Goal: Task Accomplishment & Management: Use online tool/utility

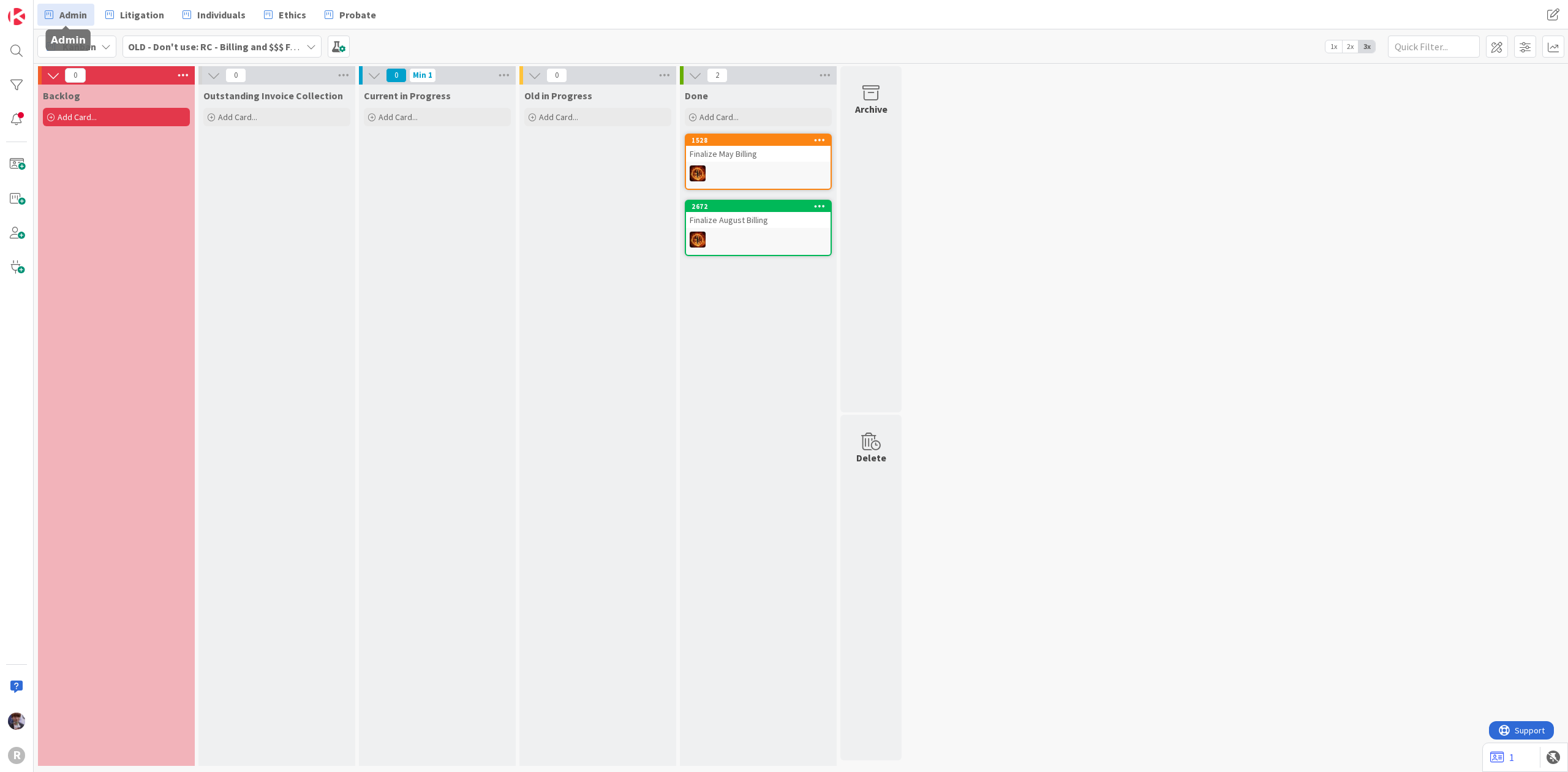
click at [56, 18] on link "Admin" at bounding box center [65, 14] width 57 height 22
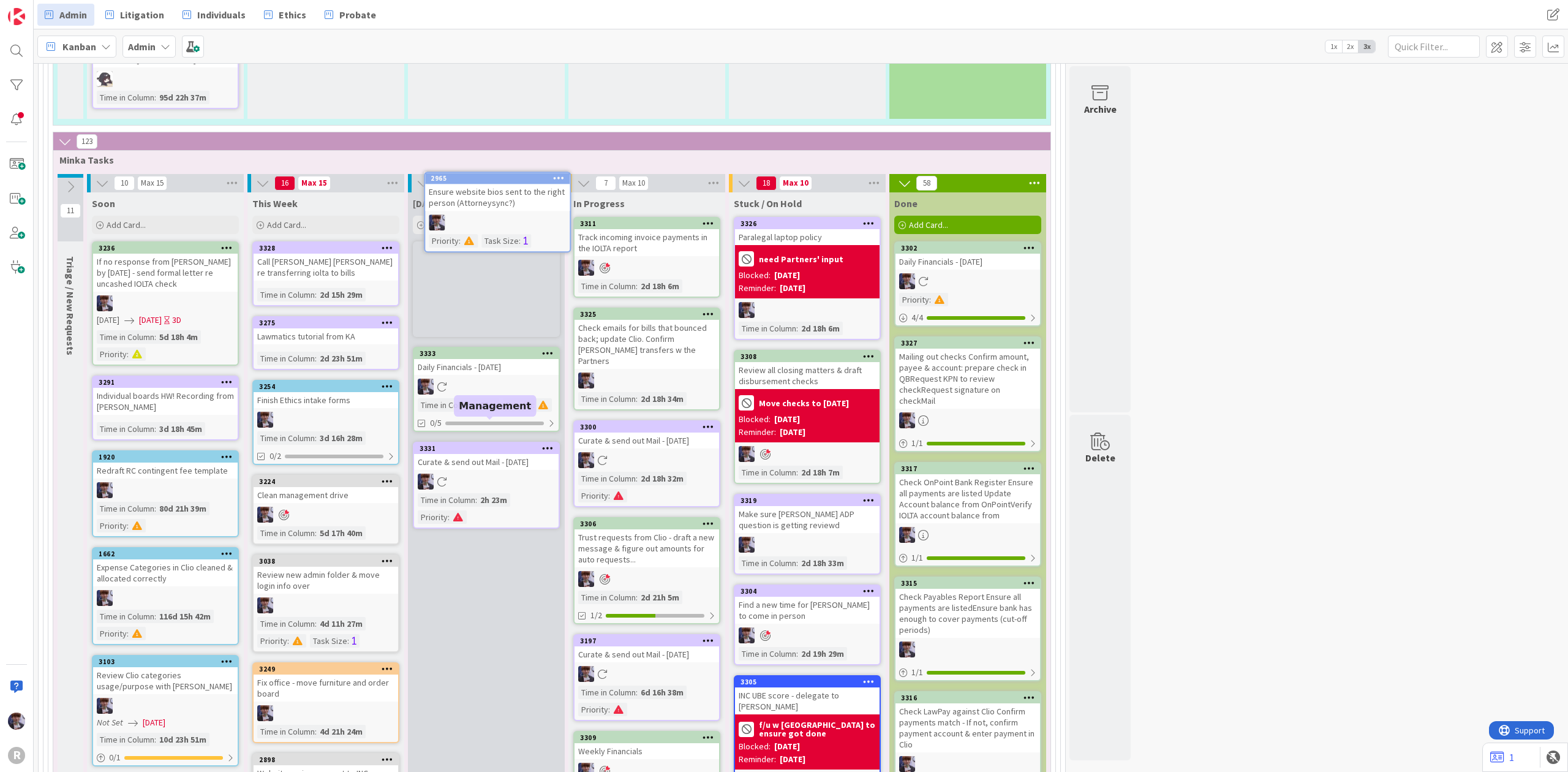
scroll to position [2190, 0]
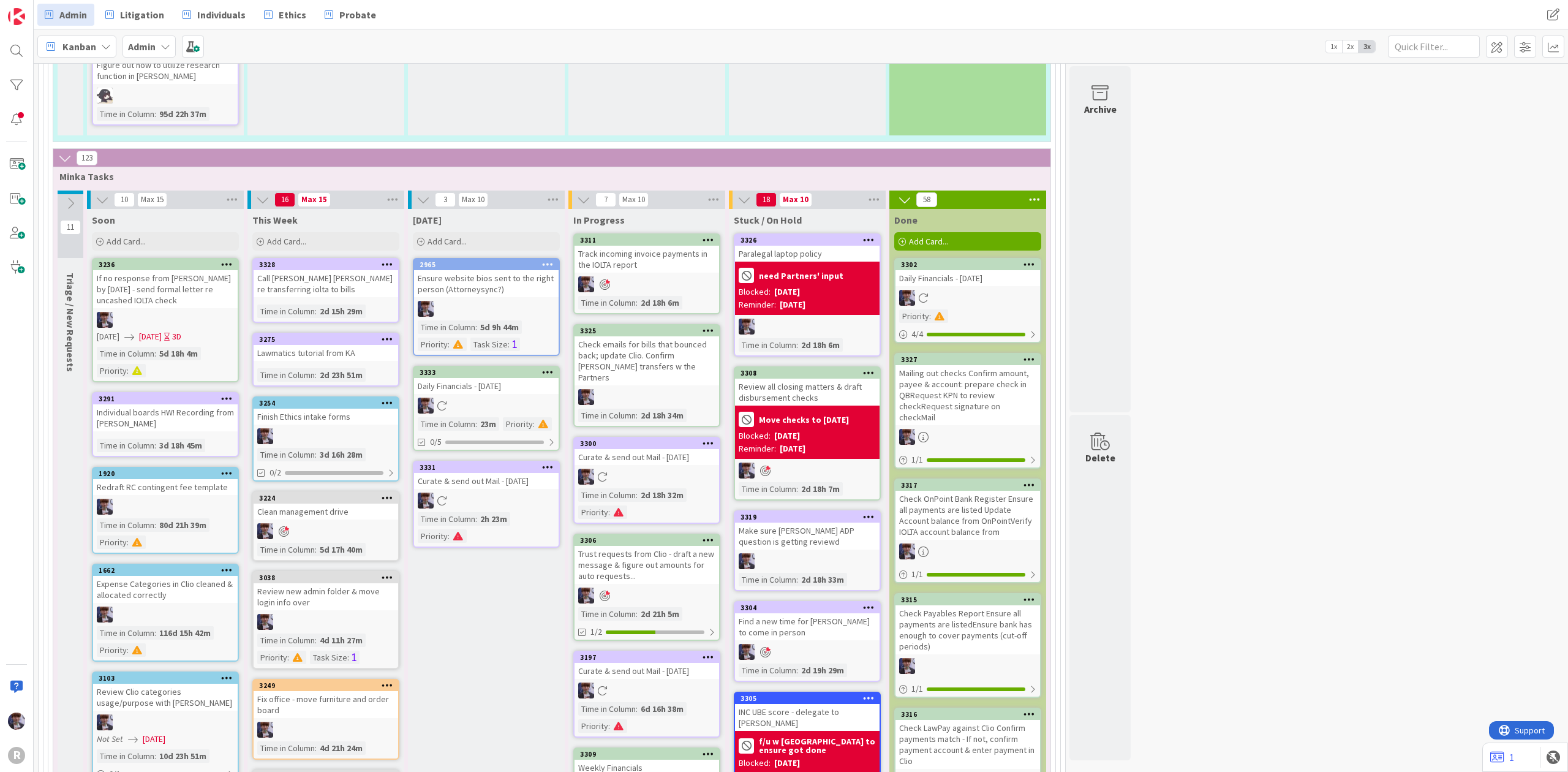
click at [545, 367] on icon at bounding box center [548, 372] width 12 height 8
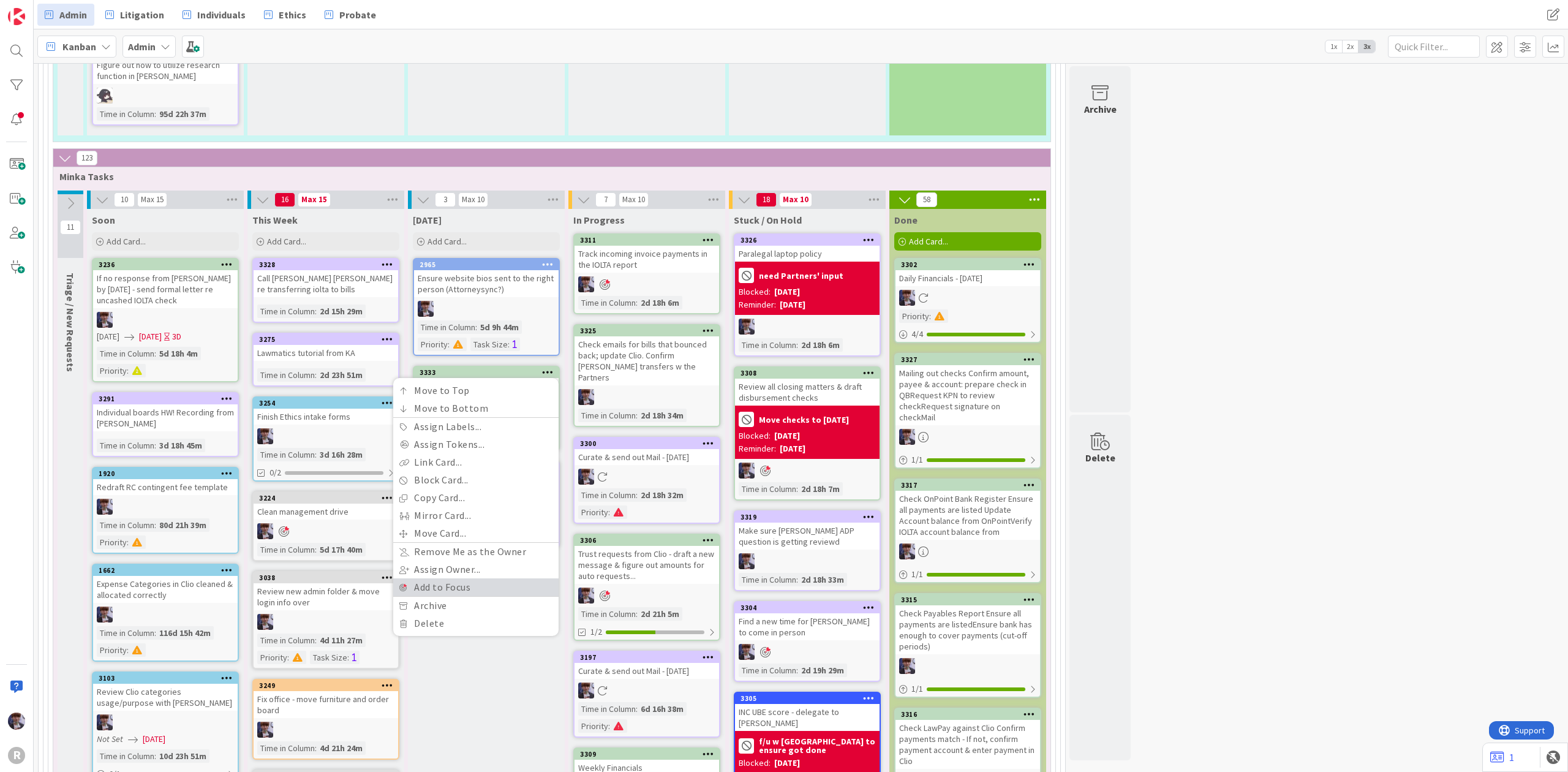
click at [447, 579] on link "Add to Focus" at bounding box center [476, 587] width 165 height 18
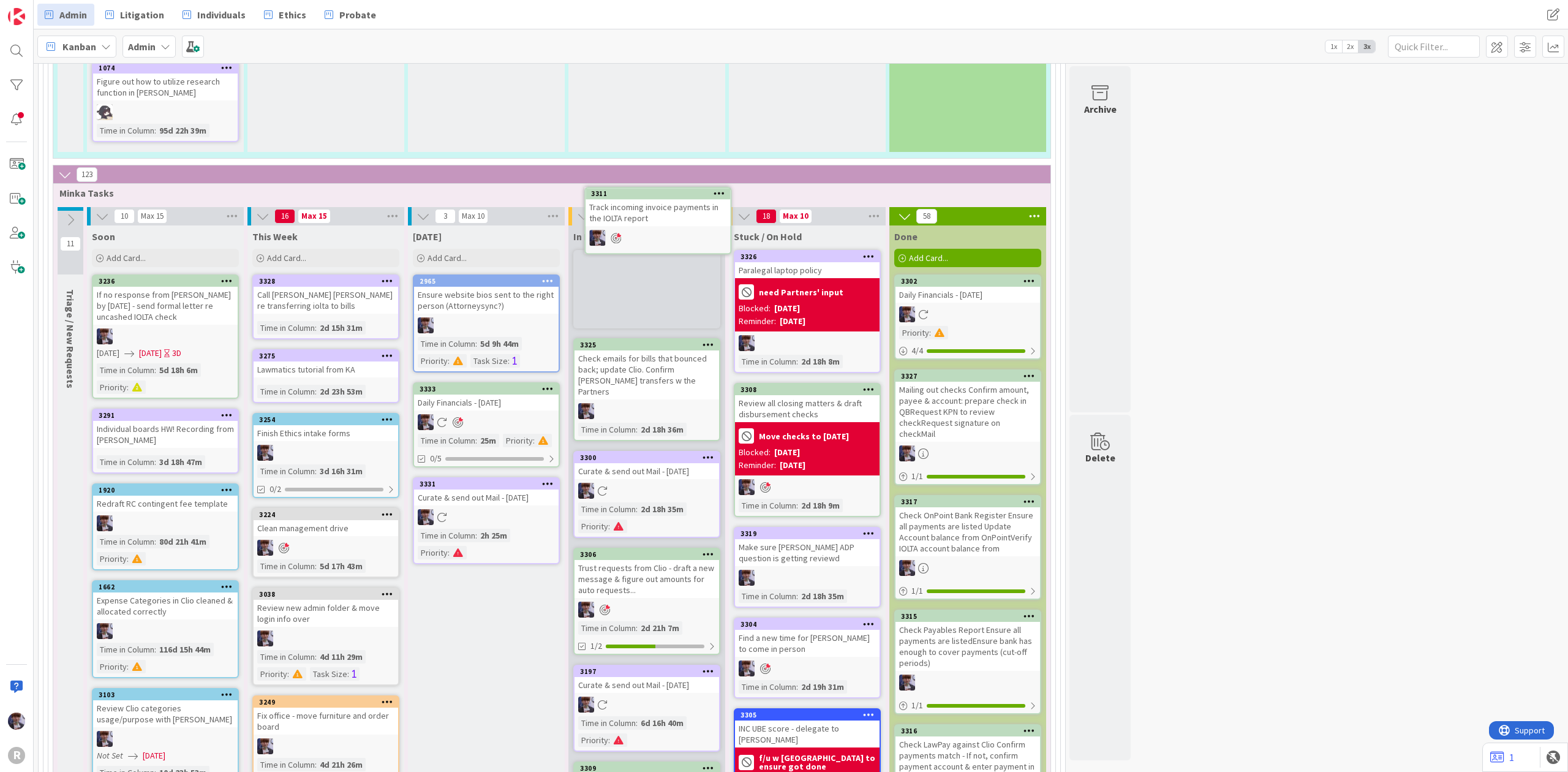
scroll to position [2163, 0]
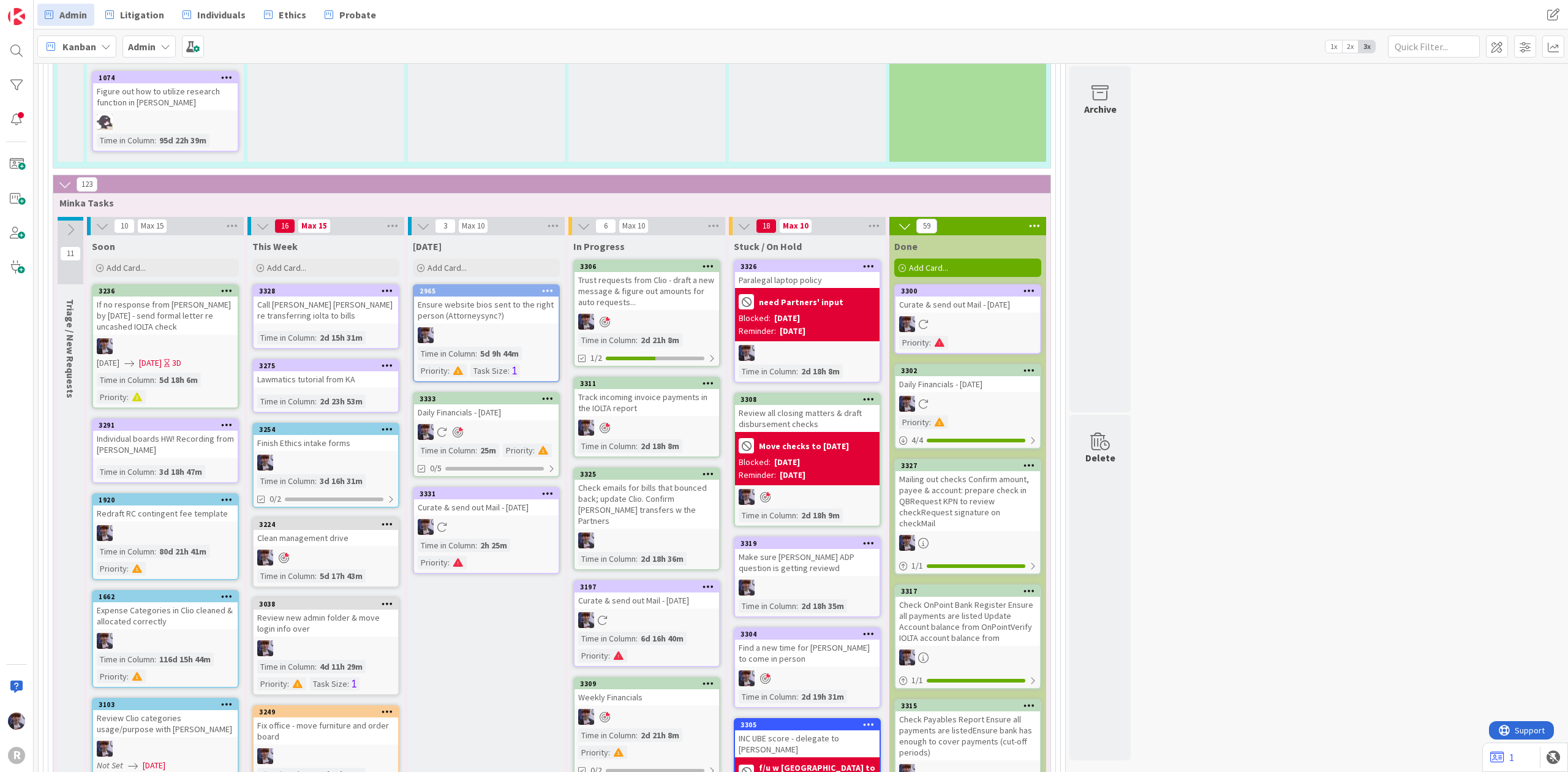
click at [677, 314] on div at bounding box center [647, 322] width 144 height 16
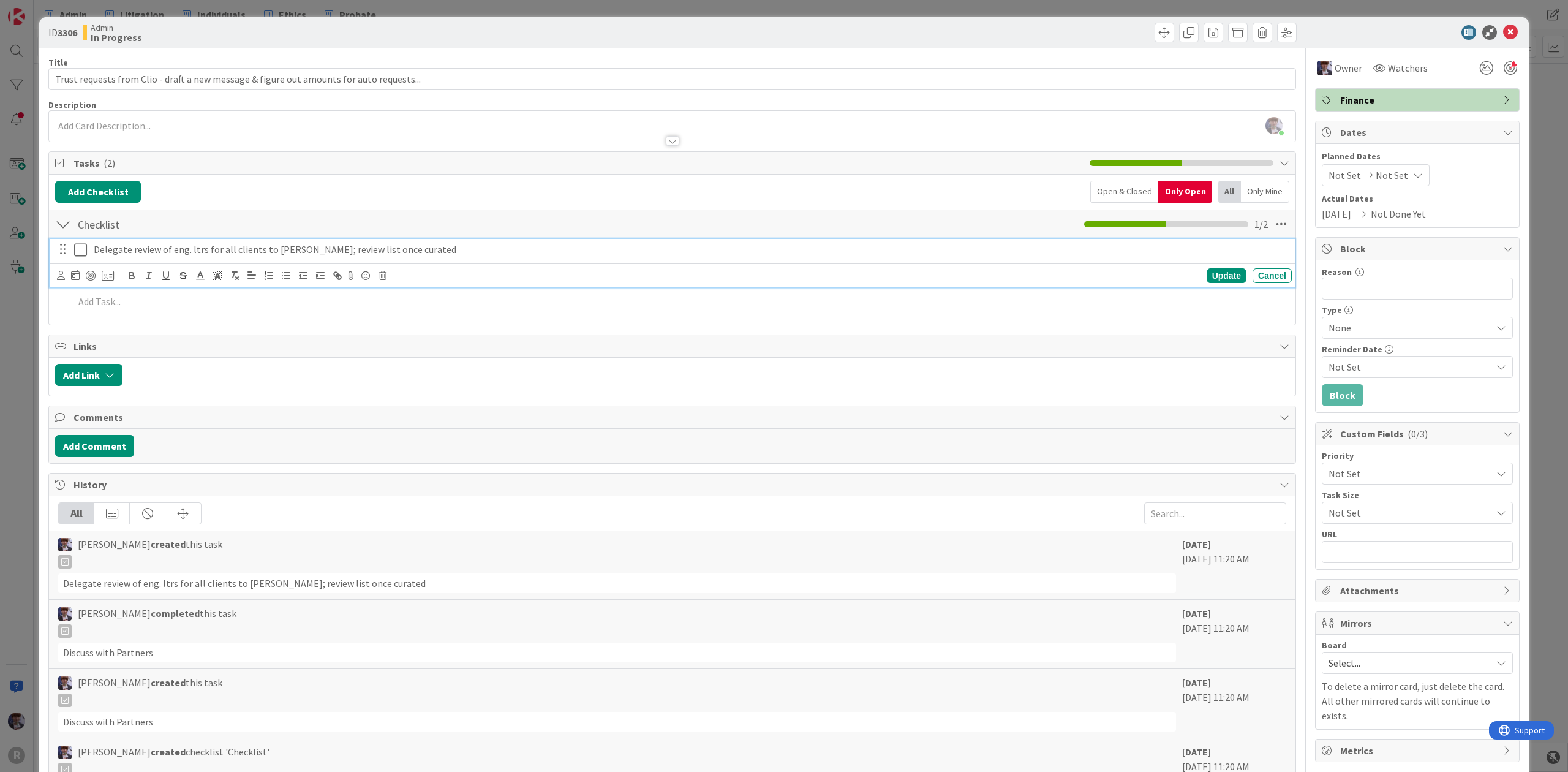
click at [83, 253] on icon at bounding box center [80, 249] width 13 height 14
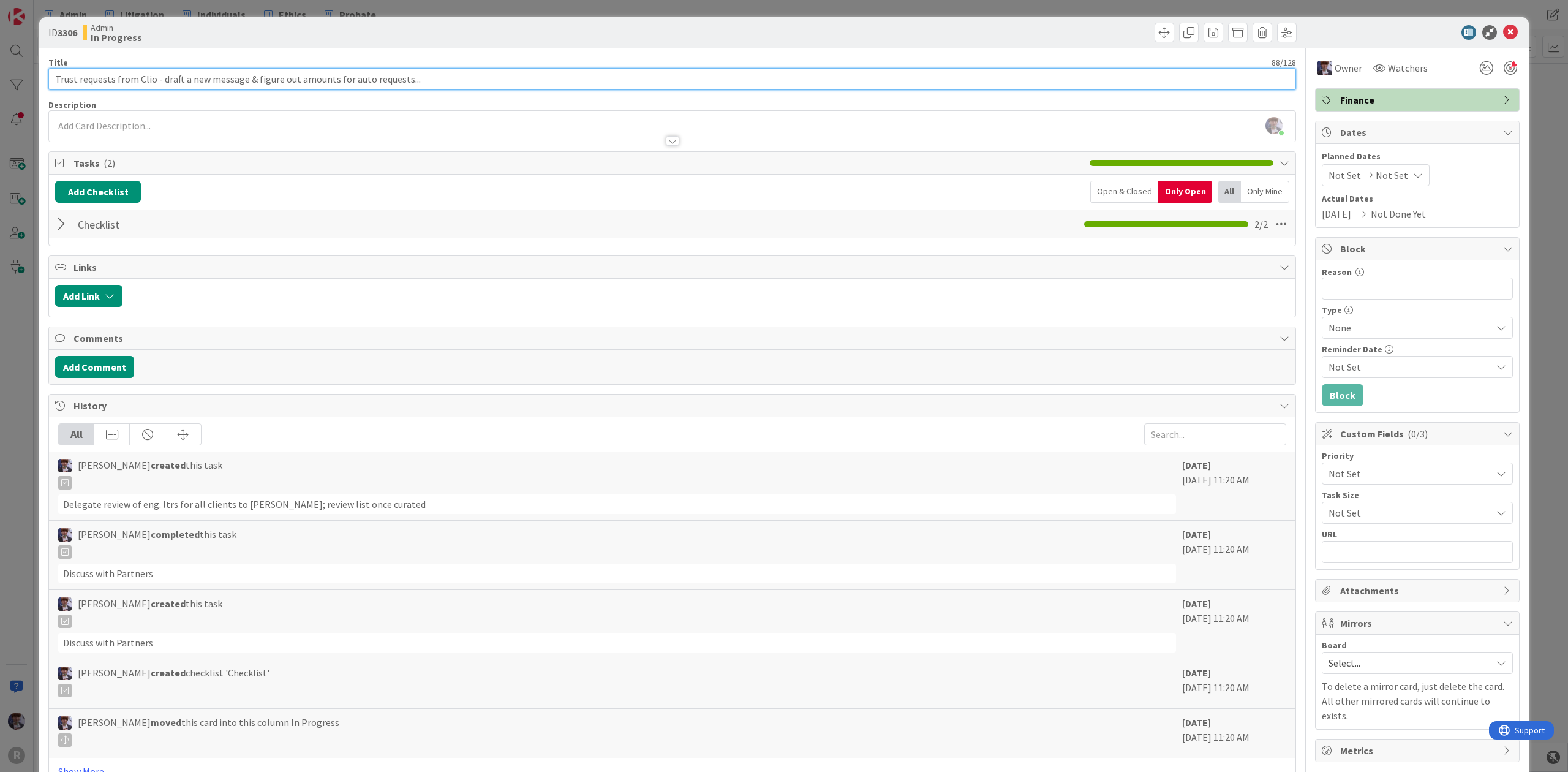
click at [421, 70] on input "Trust requests from Clio - draft a new message & figure out amounts for auto re…" at bounding box center [672, 79] width 1248 height 22
type input "Trust requests from Clio - draft a new message & figure out amounts for auto re…"
click at [32, 381] on div "ID 3306 Admin In Progress Title 121 / 128 Trust requests from Clio - draft a ne…" at bounding box center [784, 386] width 1568 height 772
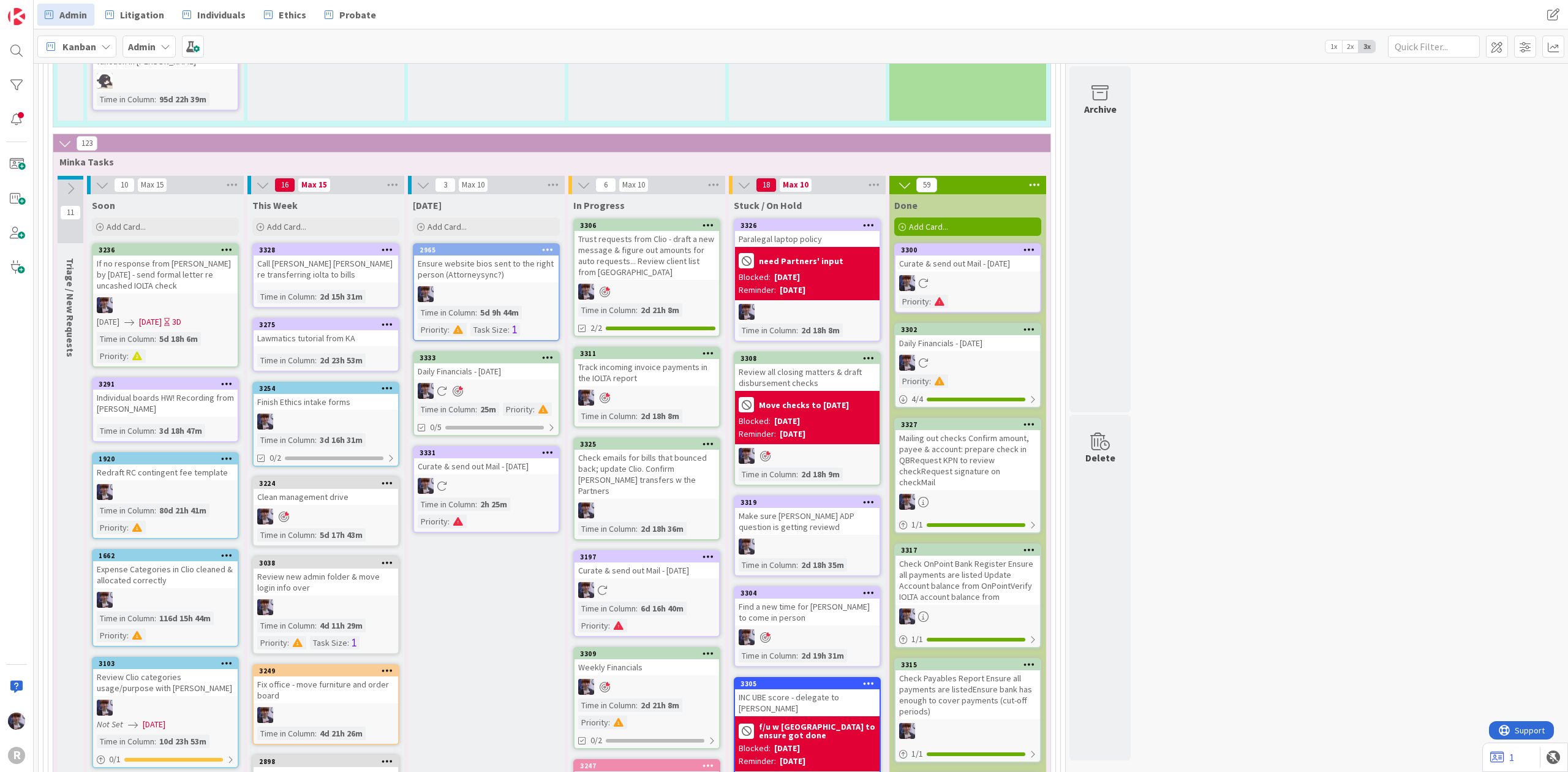
scroll to position [2246, 0]
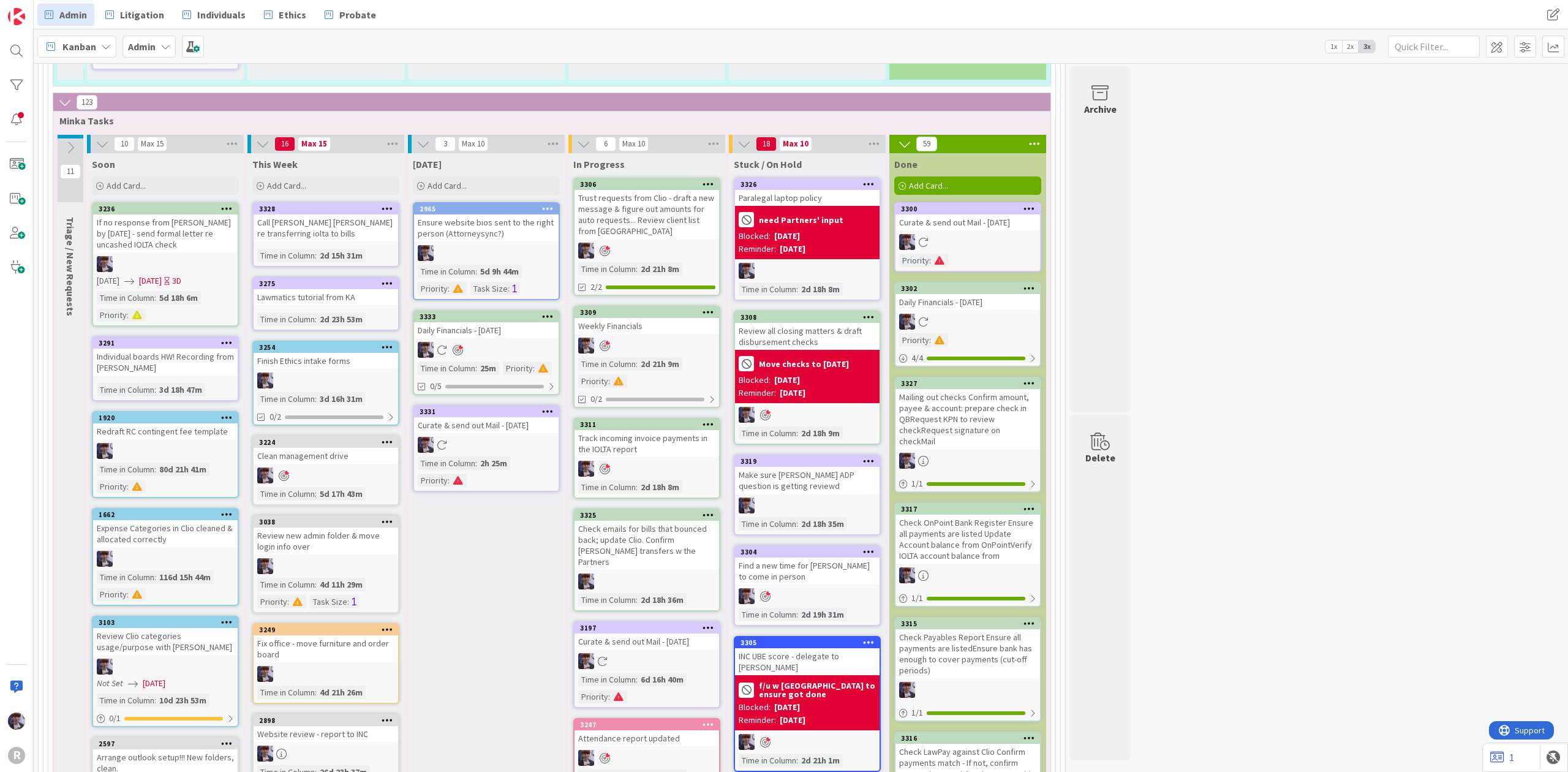
click at [650, 338] on div at bounding box center [647, 345] width 144 height 16
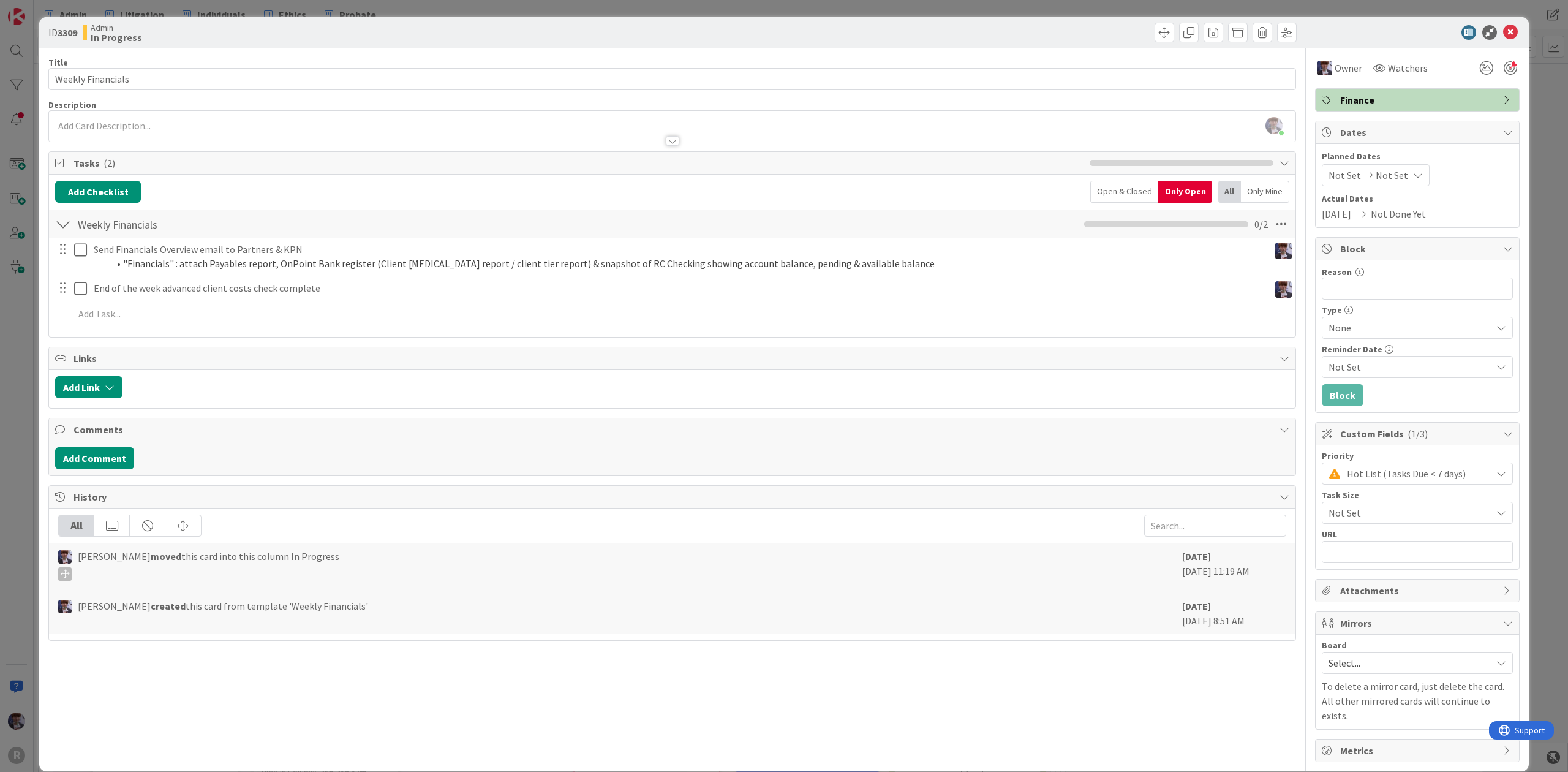
click at [78, 241] on div at bounding box center [71, 256] width 34 height 35
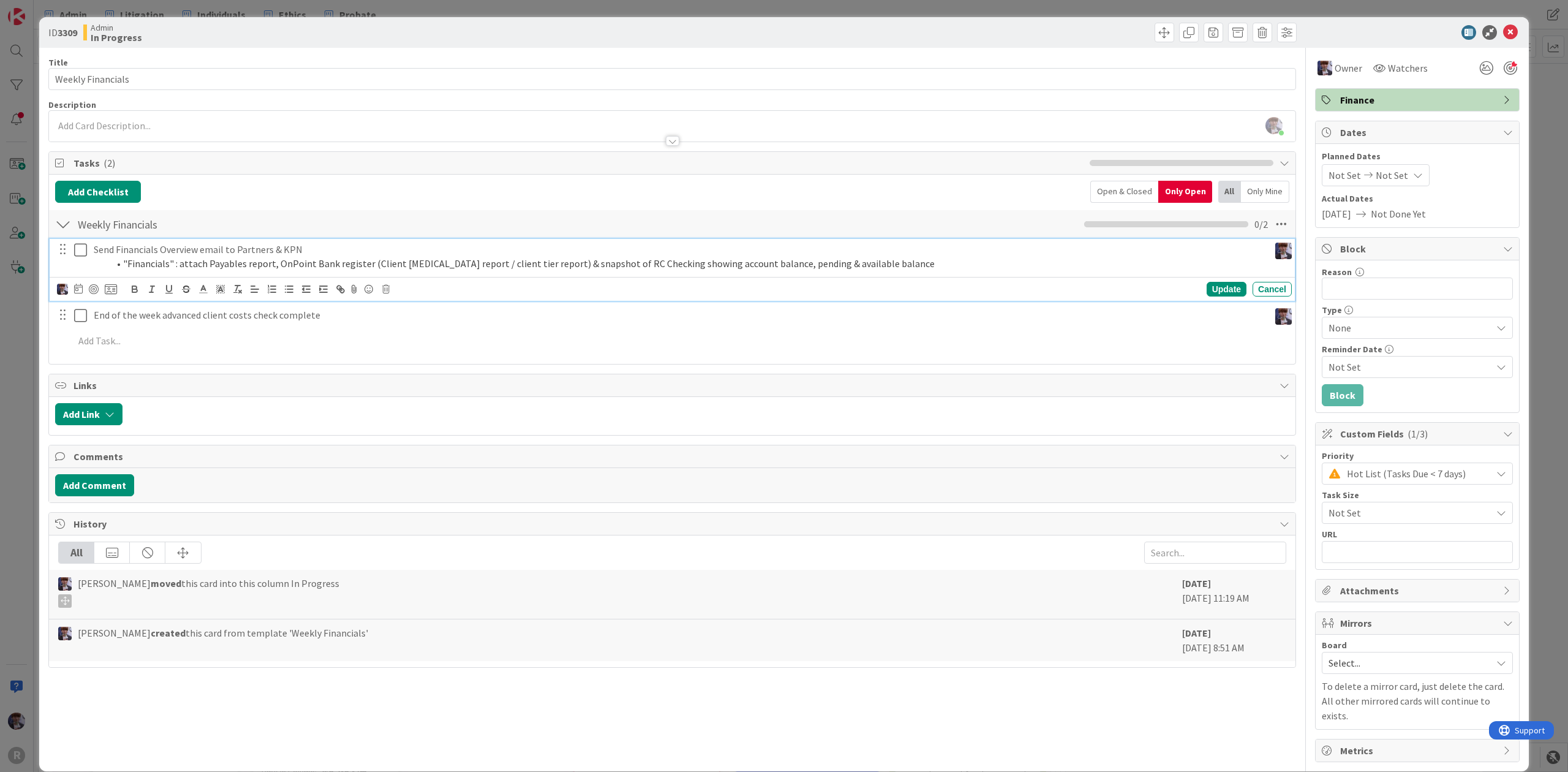
click at [76, 250] on icon at bounding box center [80, 249] width 13 height 14
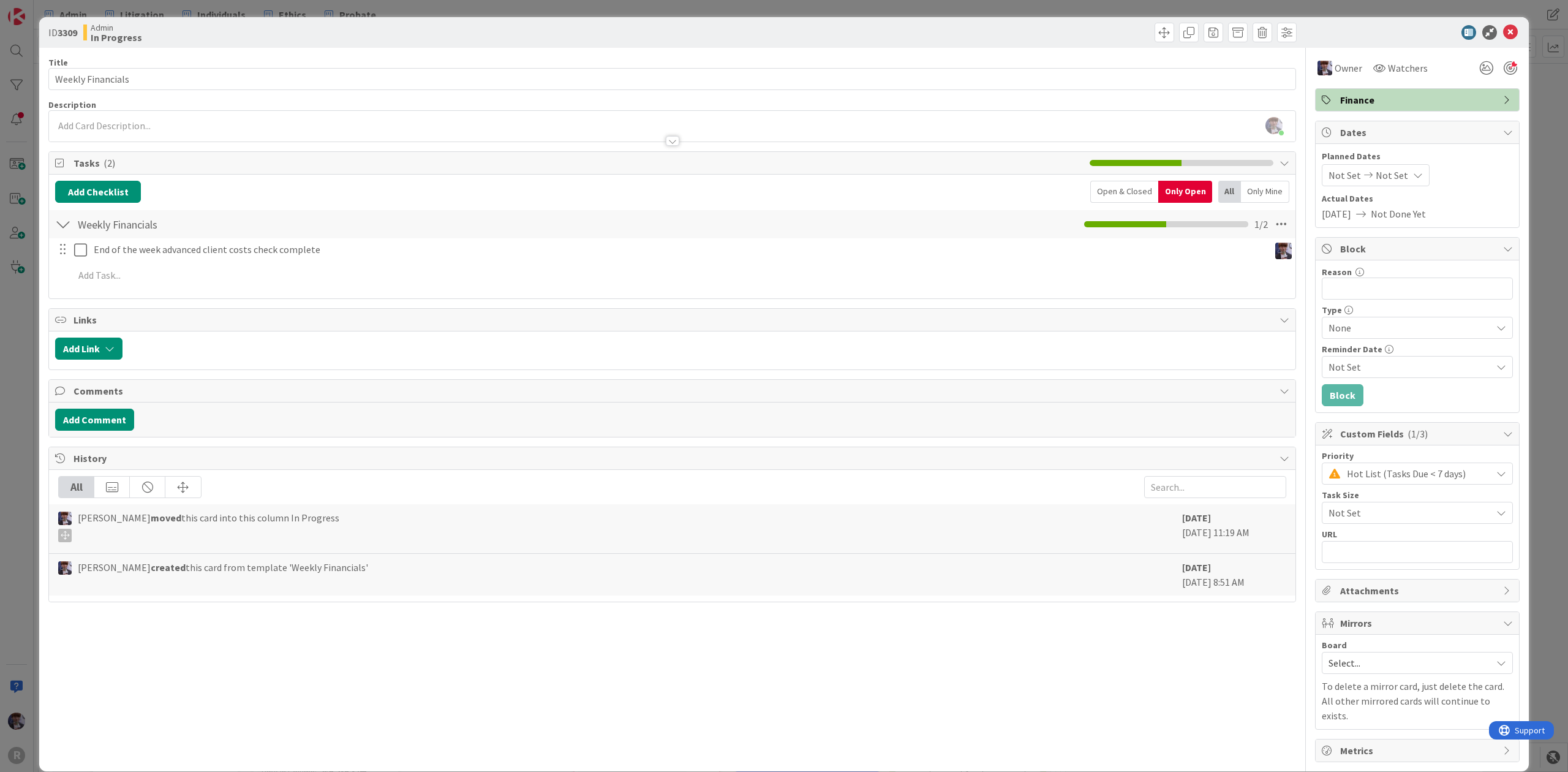
click at [11, 352] on div "ID 3309 Admin In Progress Title 17 / 128 Weekly Financials Description [PERSON_…" at bounding box center [784, 386] width 1568 height 772
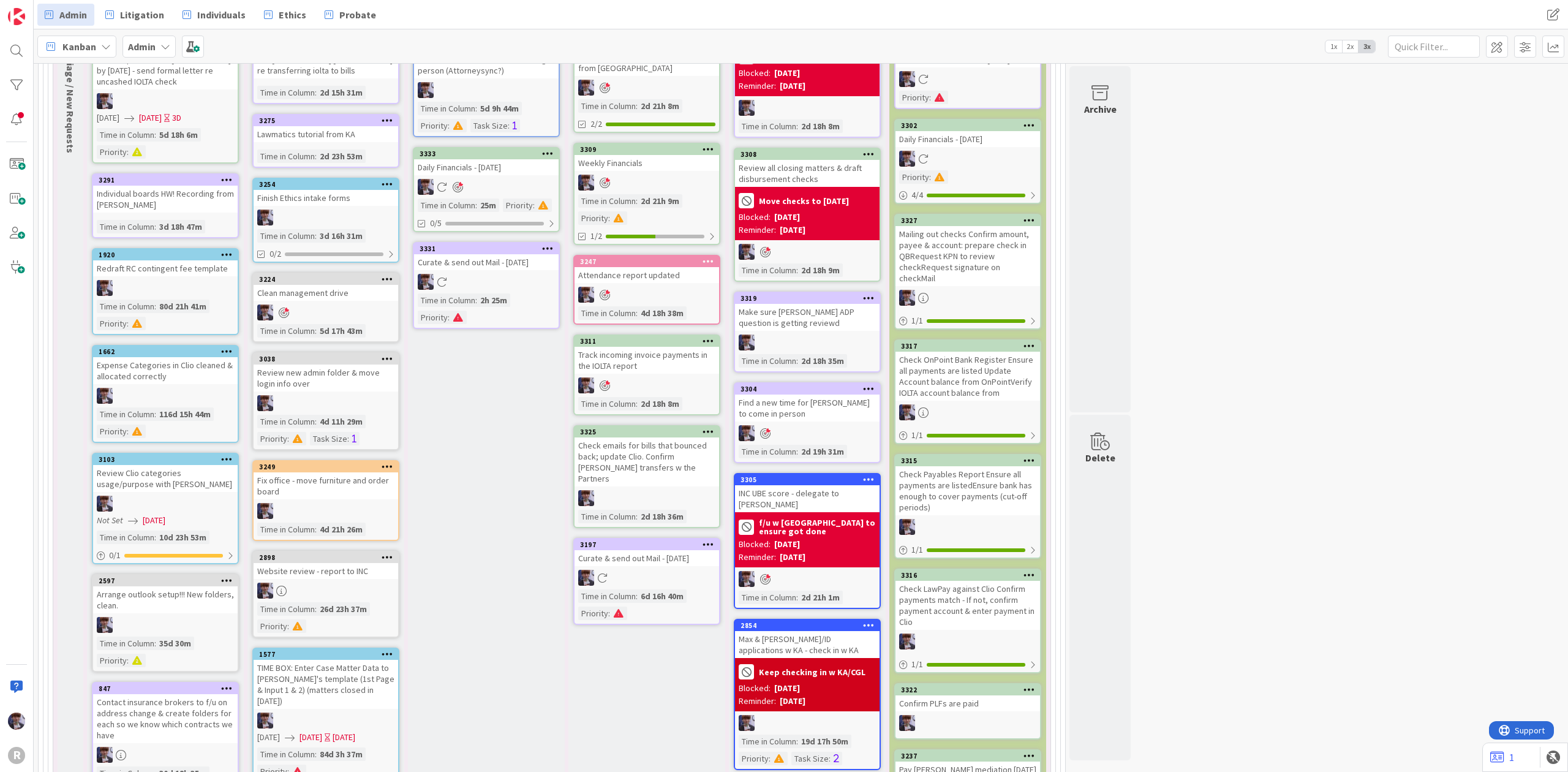
click at [711, 428] on icon at bounding box center [709, 432] width 12 height 8
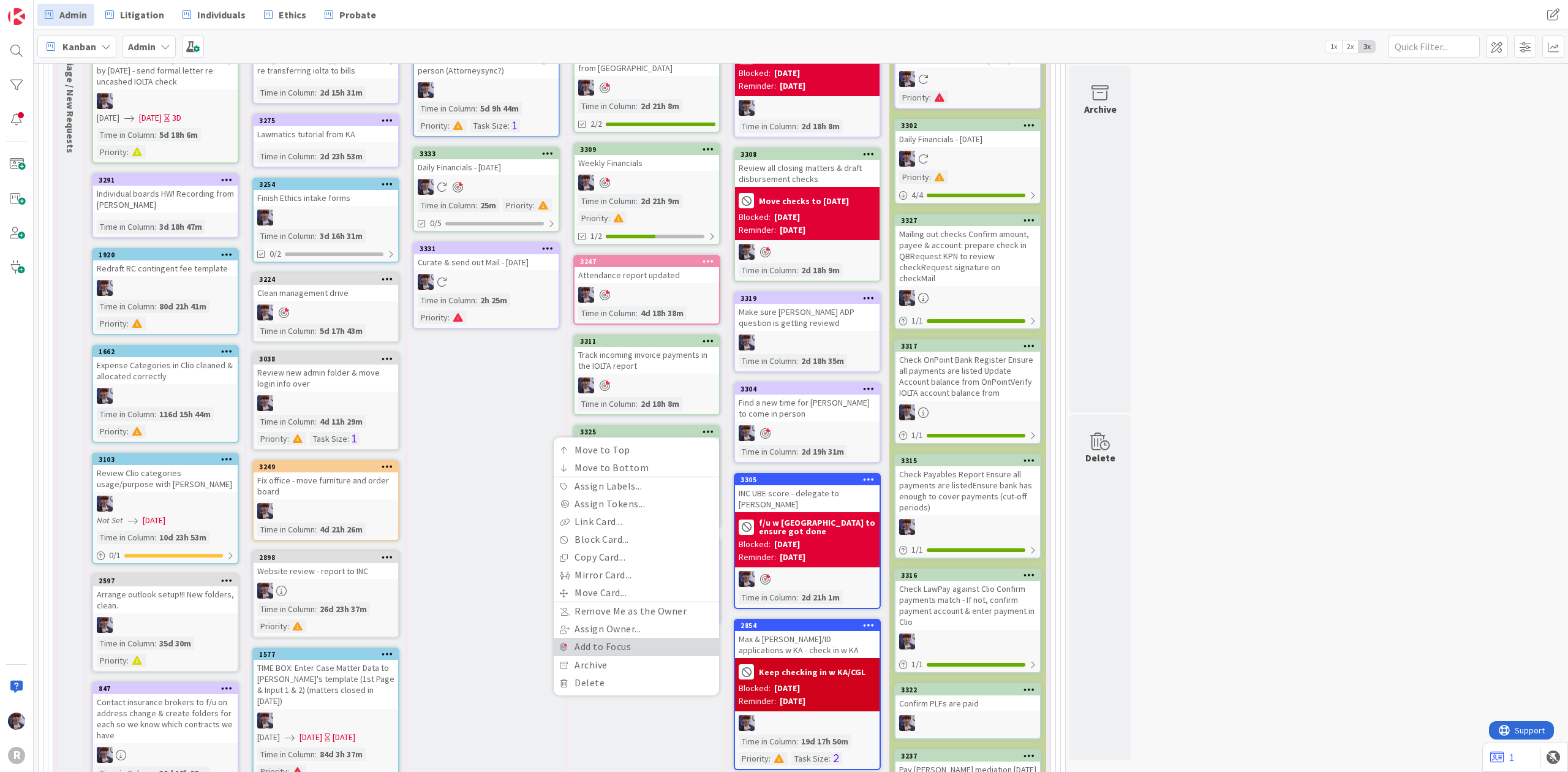
click at [599, 638] on link "Add to Focus" at bounding box center [636, 646] width 165 height 18
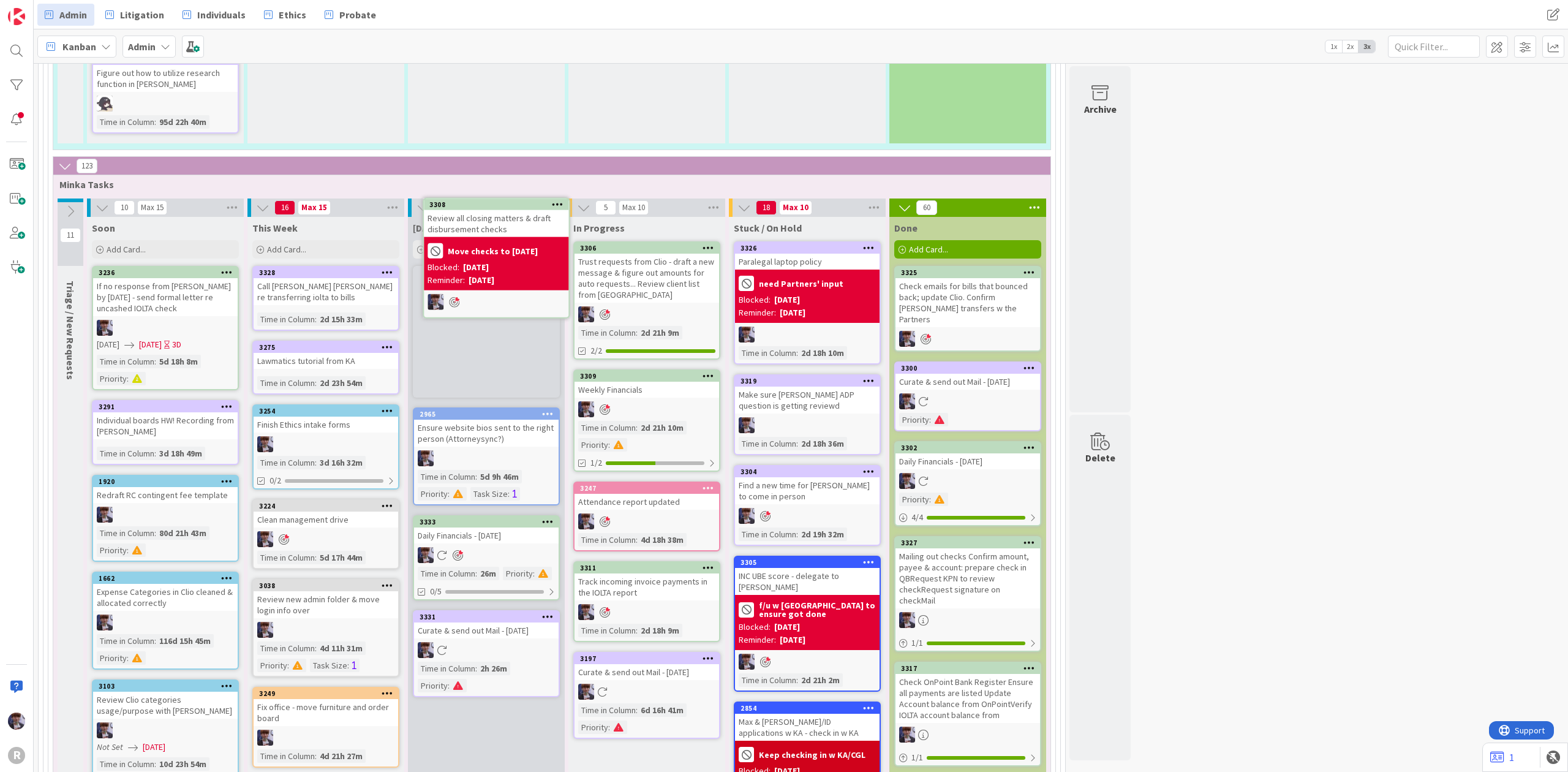
scroll to position [2179, 0]
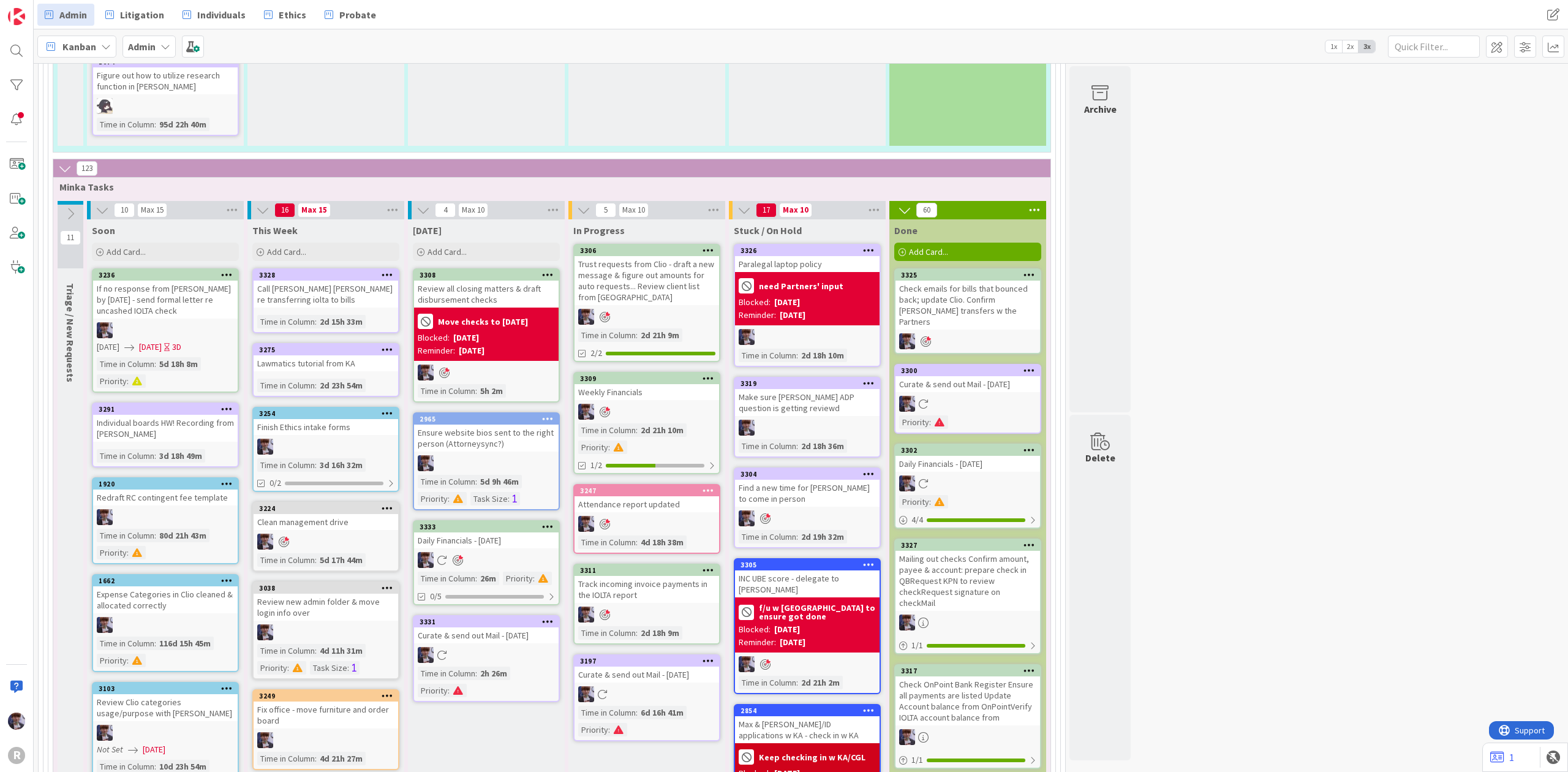
click at [527, 281] on div "Review all closing matters & draft disbursement checks" at bounding box center [486, 294] width 144 height 27
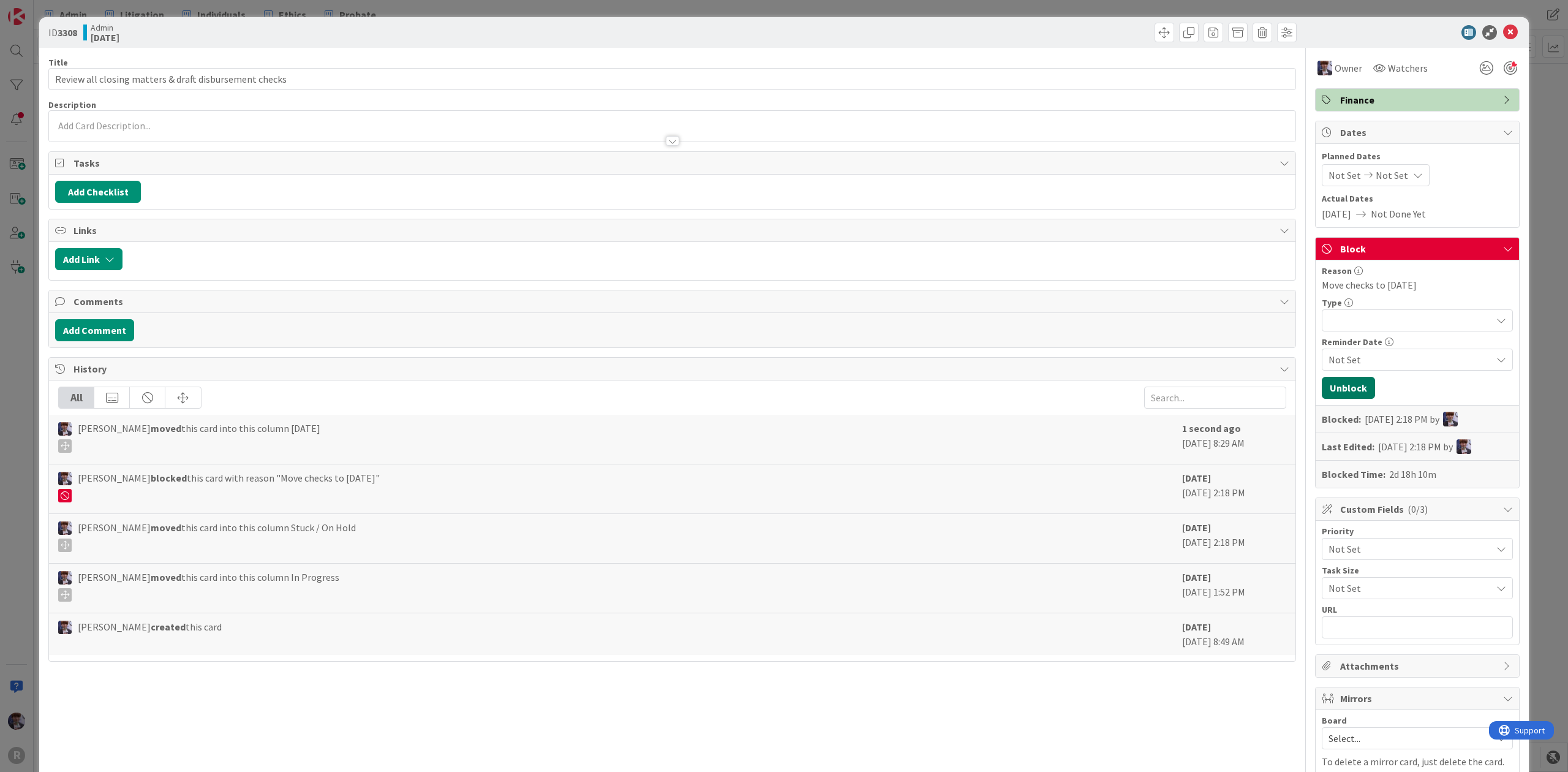
click at [1344, 381] on button "Unblock" at bounding box center [1348, 388] width 53 height 22
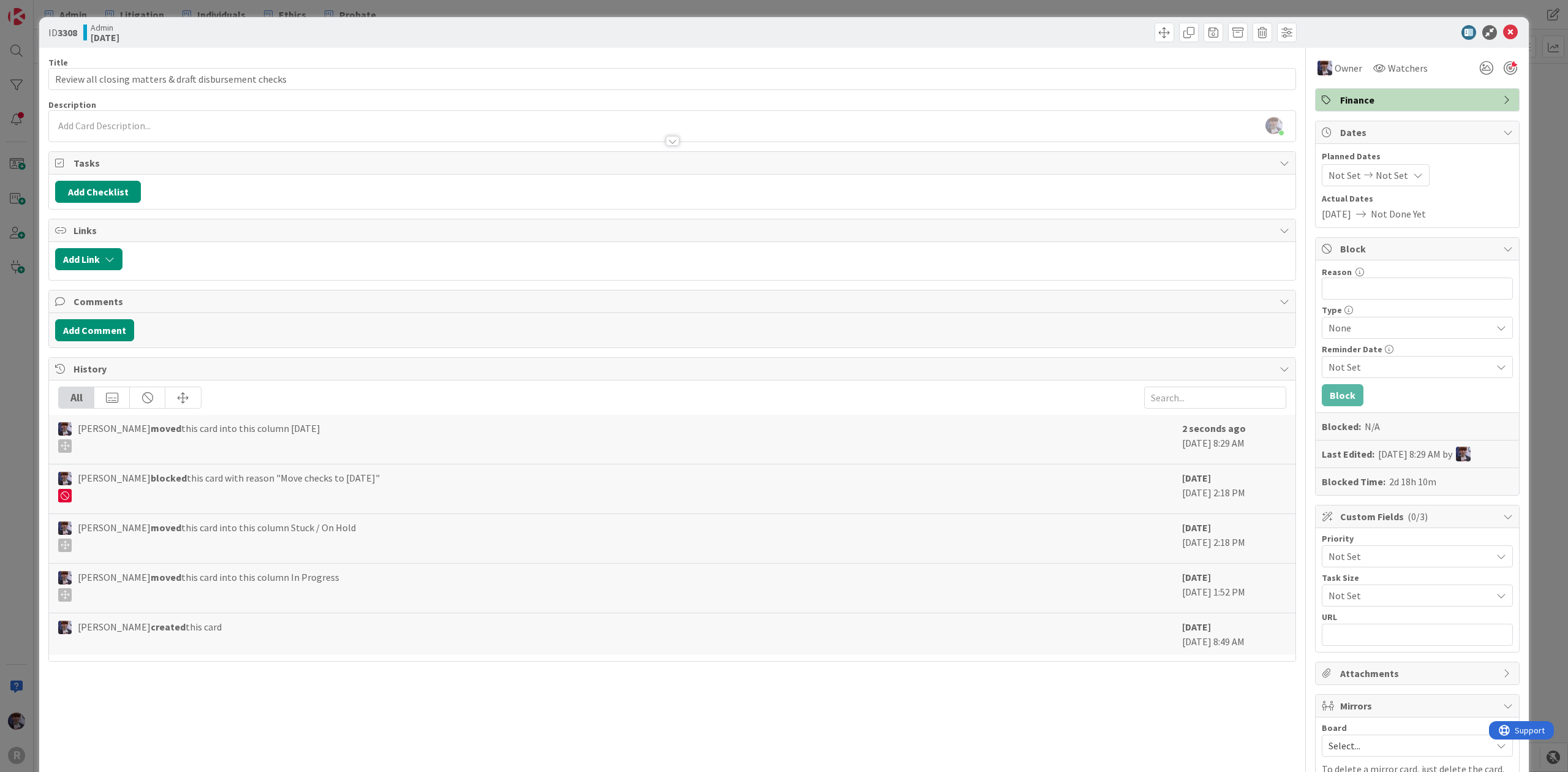
click at [1534, 217] on div "ID 3308 Admin [DATE] Title 54 / 128 Review all closing matters & draft disburse…" at bounding box center [784, 386] width 1568 height 772
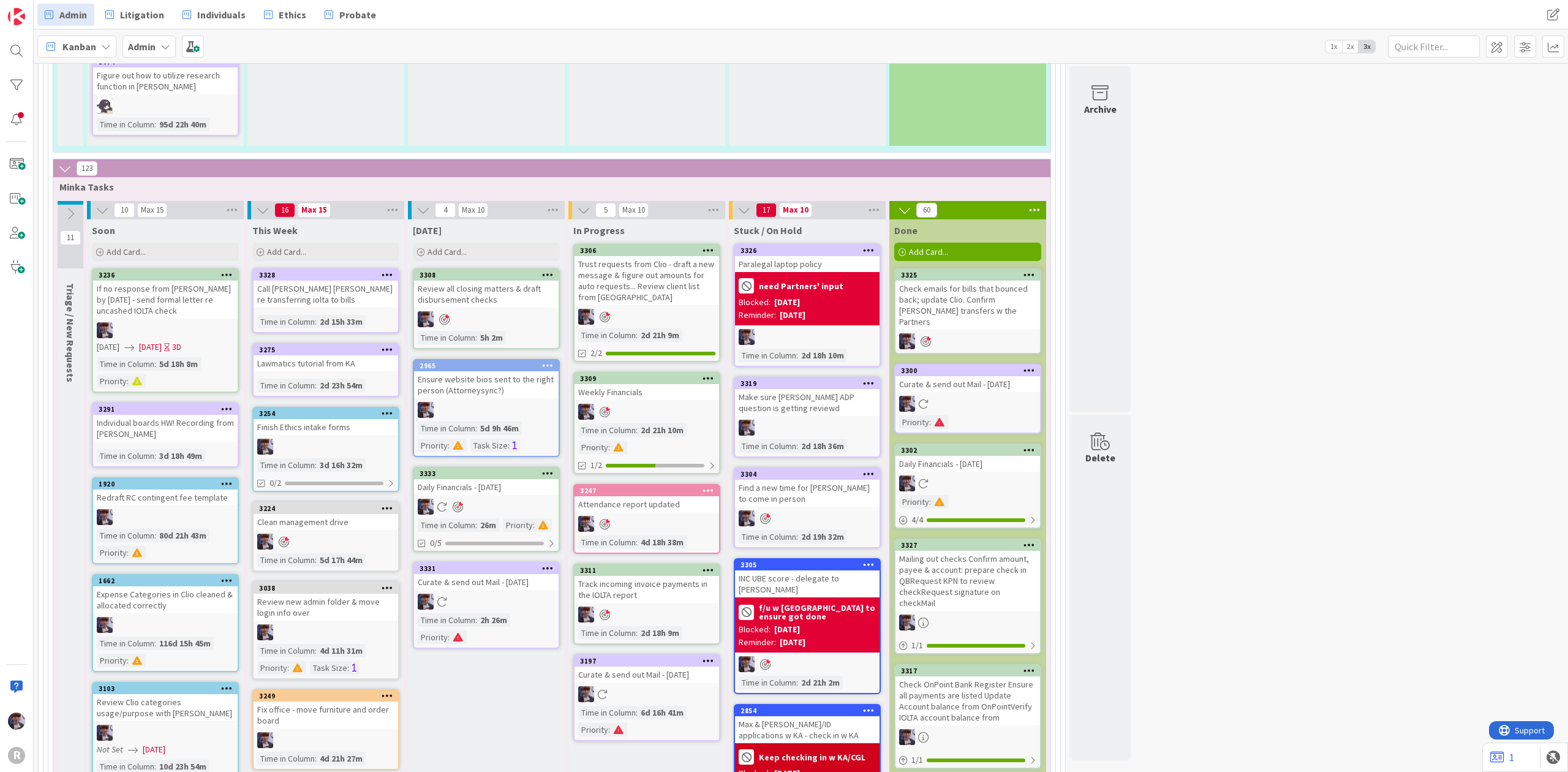
click at [489, 281] on div "Review all closing matters & draft disbursement checks" at bounding box center [486, 294] width 144 height 27
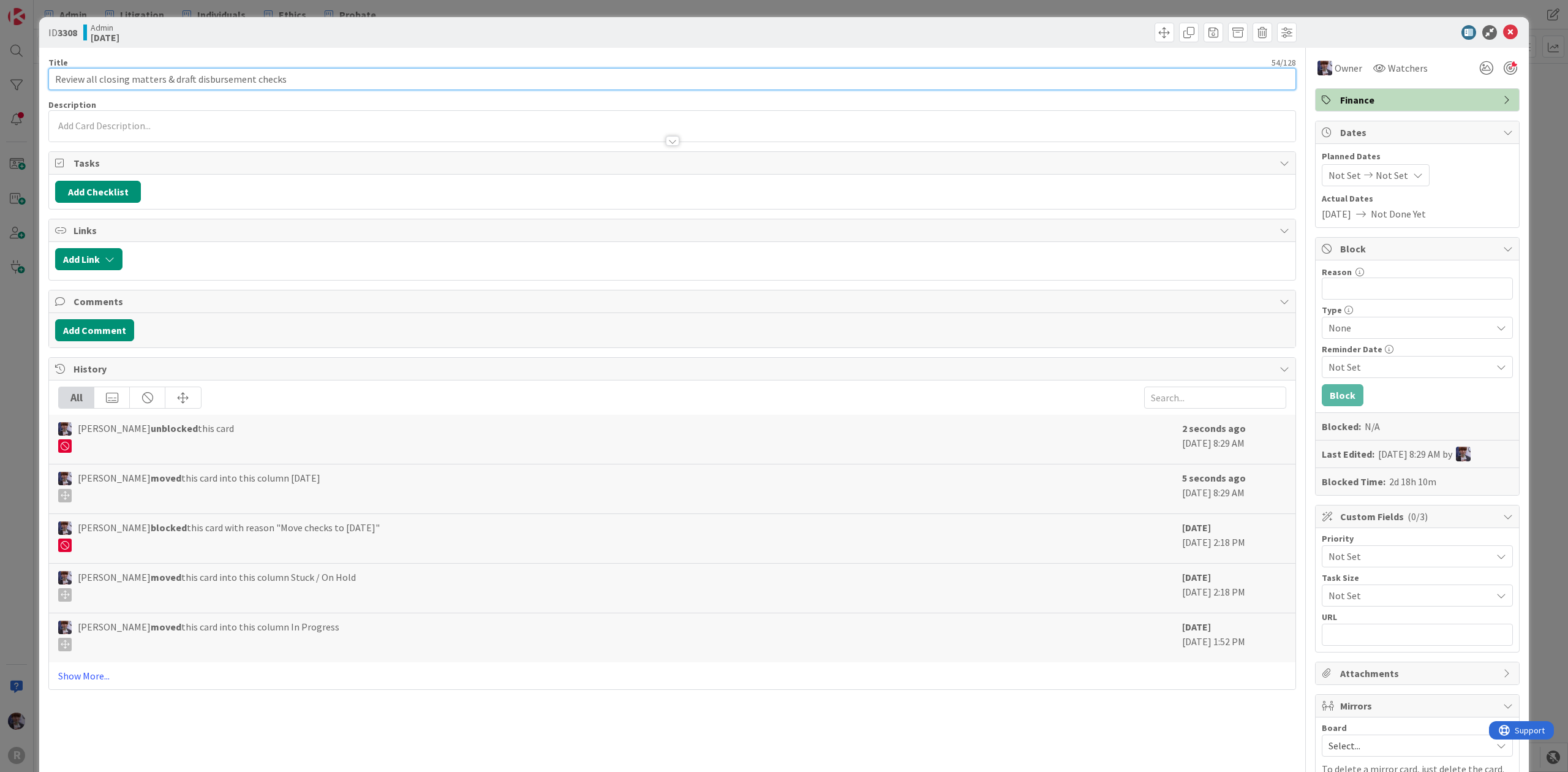
click at [307, 83] on input "Review all closing matters & draft disbursement checks" at bounding box center [672, 79] width 1248 height 22
click at [337, 62] on div "Title 67 / 128" at bounding box center [672, 62] width 1248 height 11
click at [337, 75] on input "Review all closing matters & draft disbursement checks - including" at bounding box center [672, 79] width 1248 height 22
click at [403, 79] on input "Review all closing matters & draft disbursement checks - including TWR email to…" at bounding box center [672, 79] width 1248 height 22
type input "Review all closing matters & draft disbursement checks - including TWR email to…"
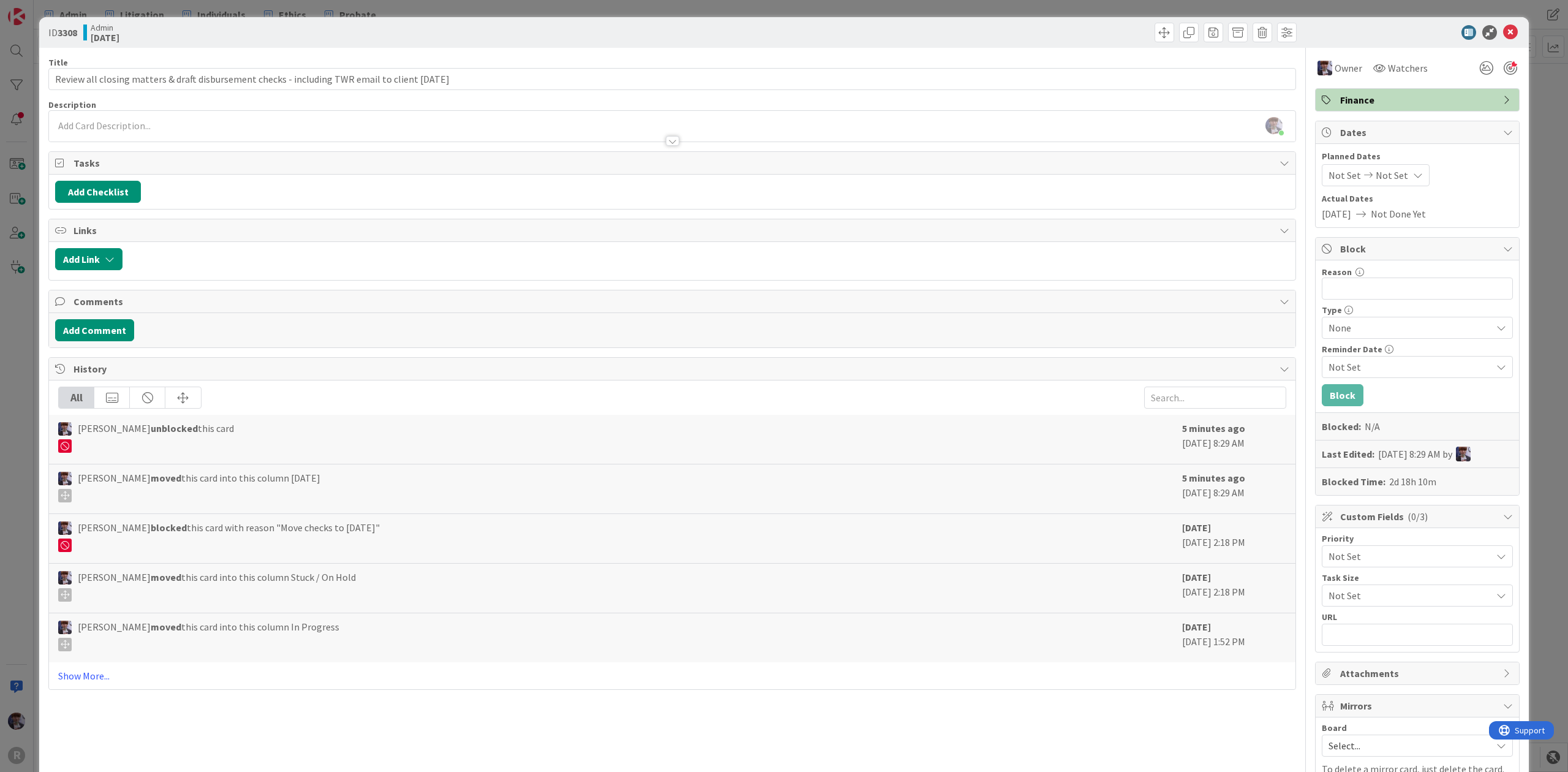
click at [28, 359] on div "ID 3308 Admin [DATE] Title 93 / 128 Review all closing matters & draft disburse…" at bounding box center [784, 386] width 1568 height 772
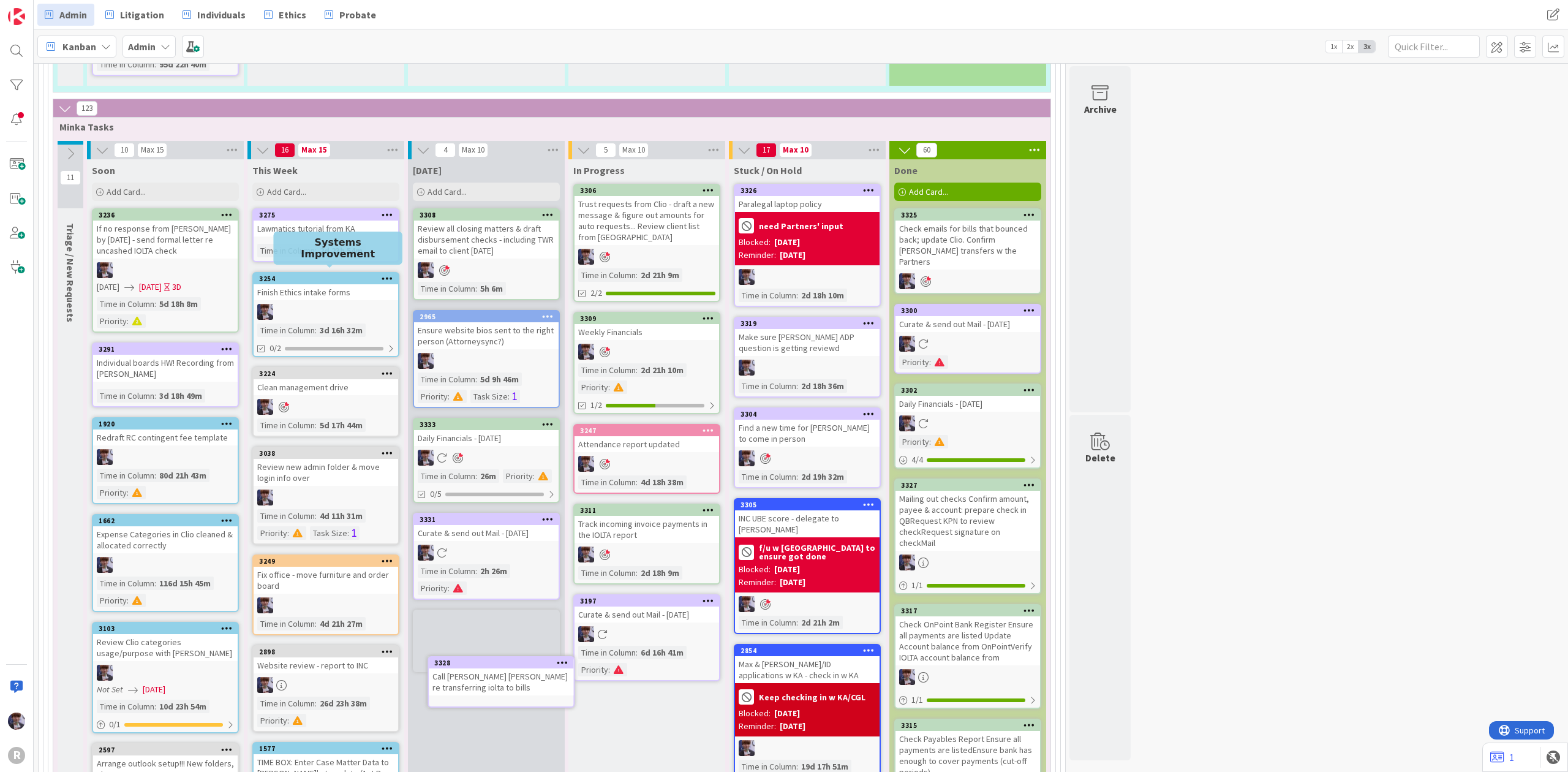
scroll to position [2262, 0]
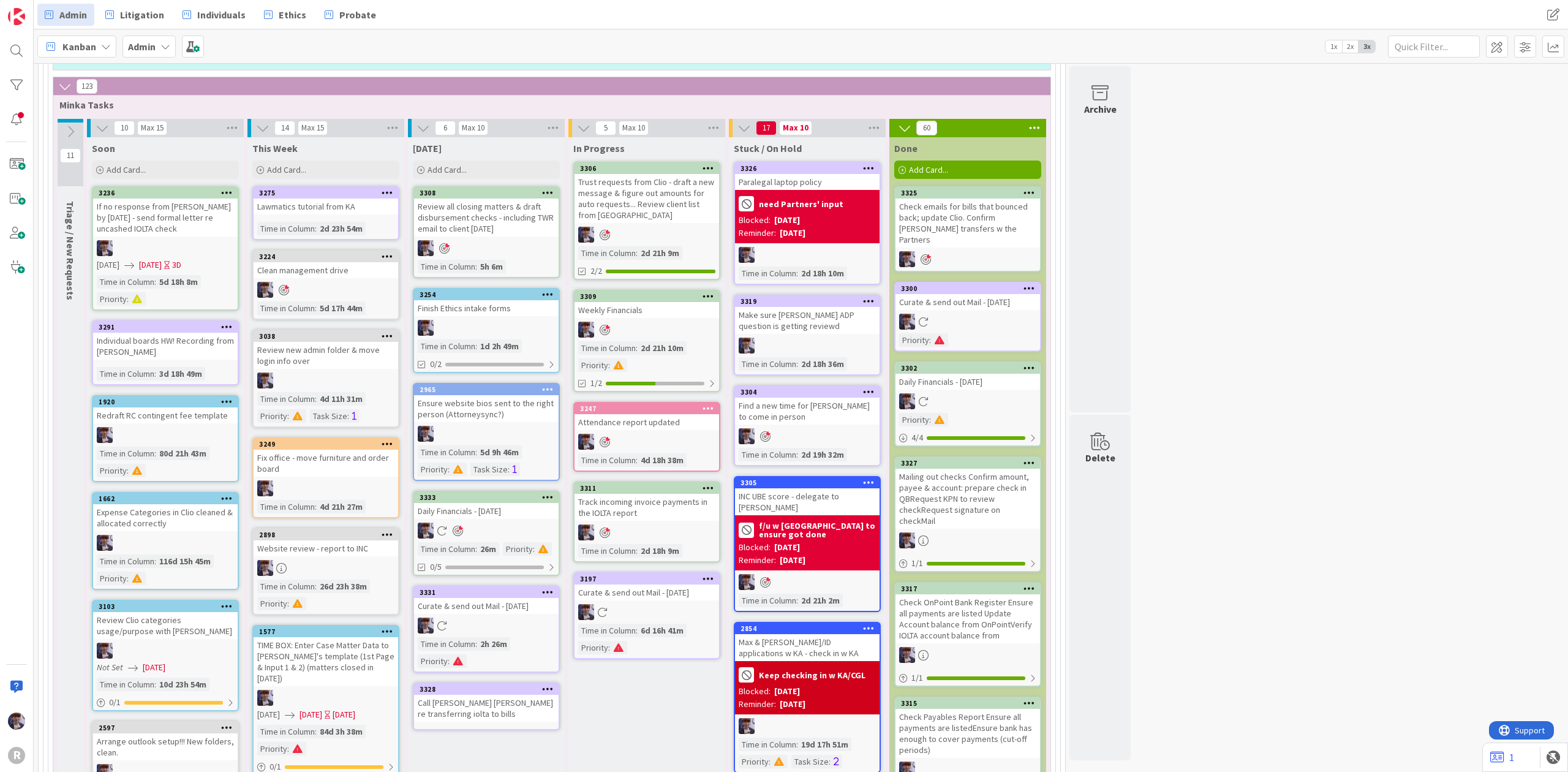
click at [543, 290] on icon at bounding box center [548, 294] width 12 height 8
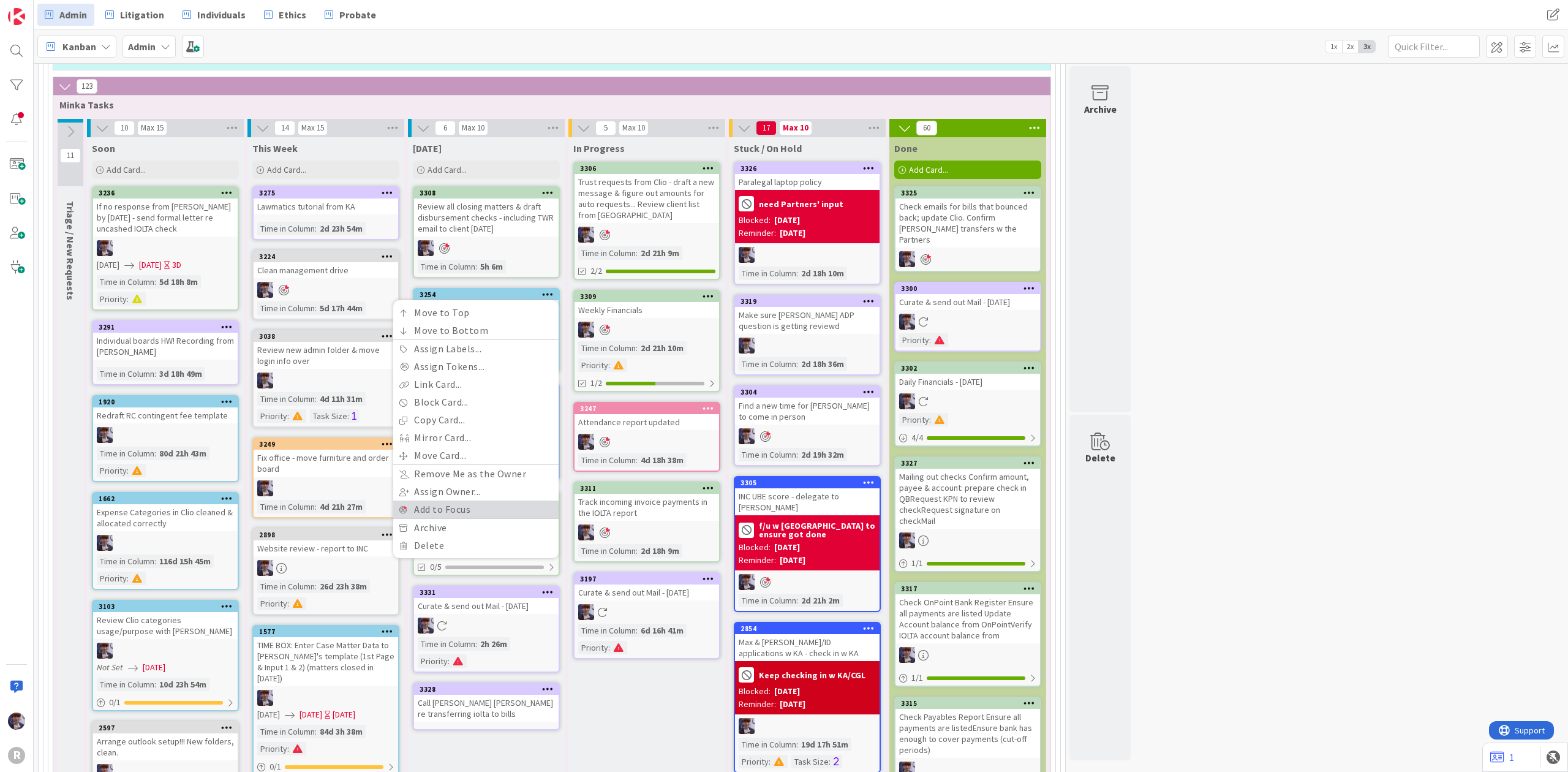
click at [461, 501] on link "Add to Focus" at bounding box center [476, 509] width 165 height 18
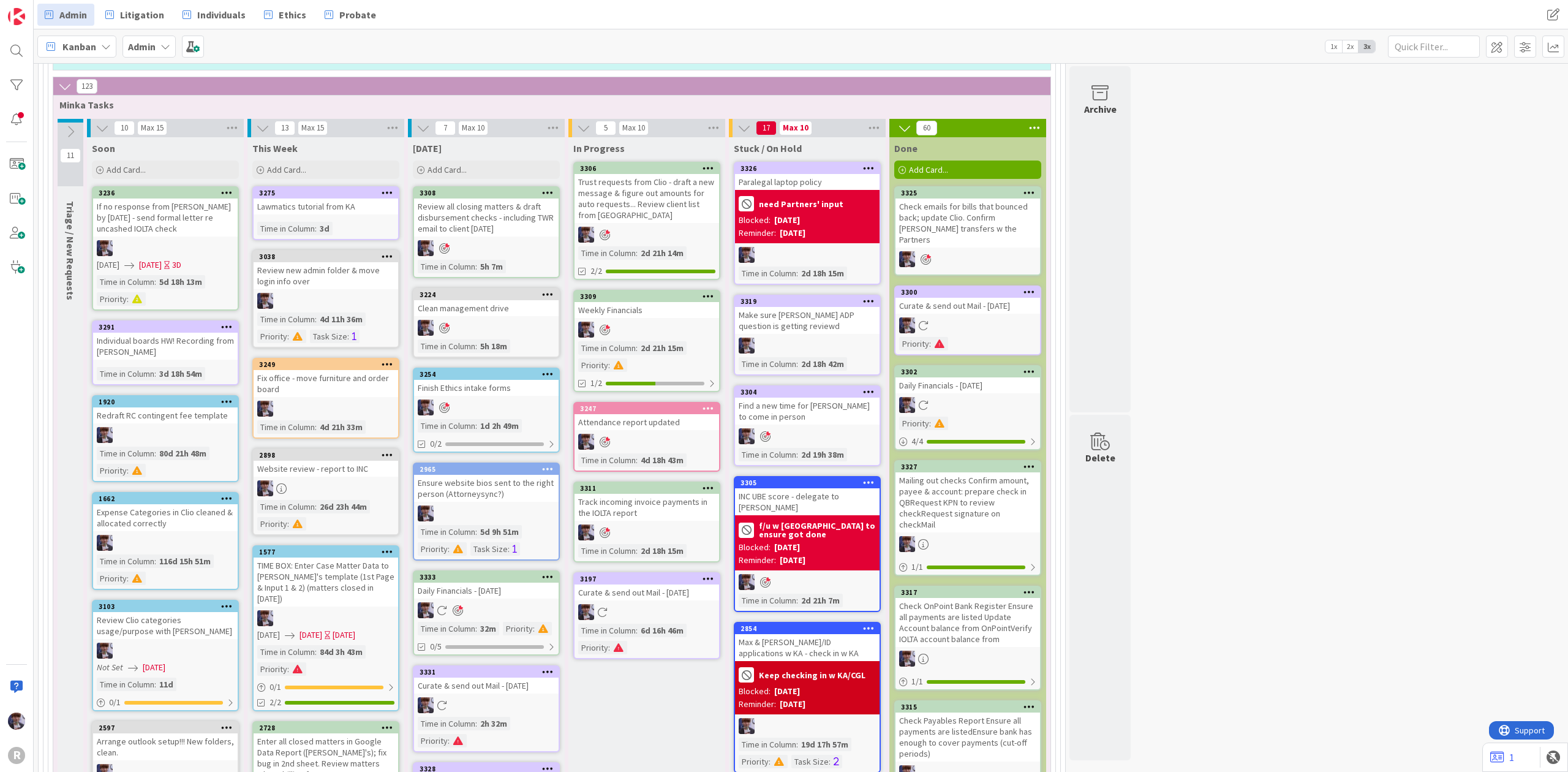
click at [543, 290] on icon at bounding box center [548, 294] width 12 height 8
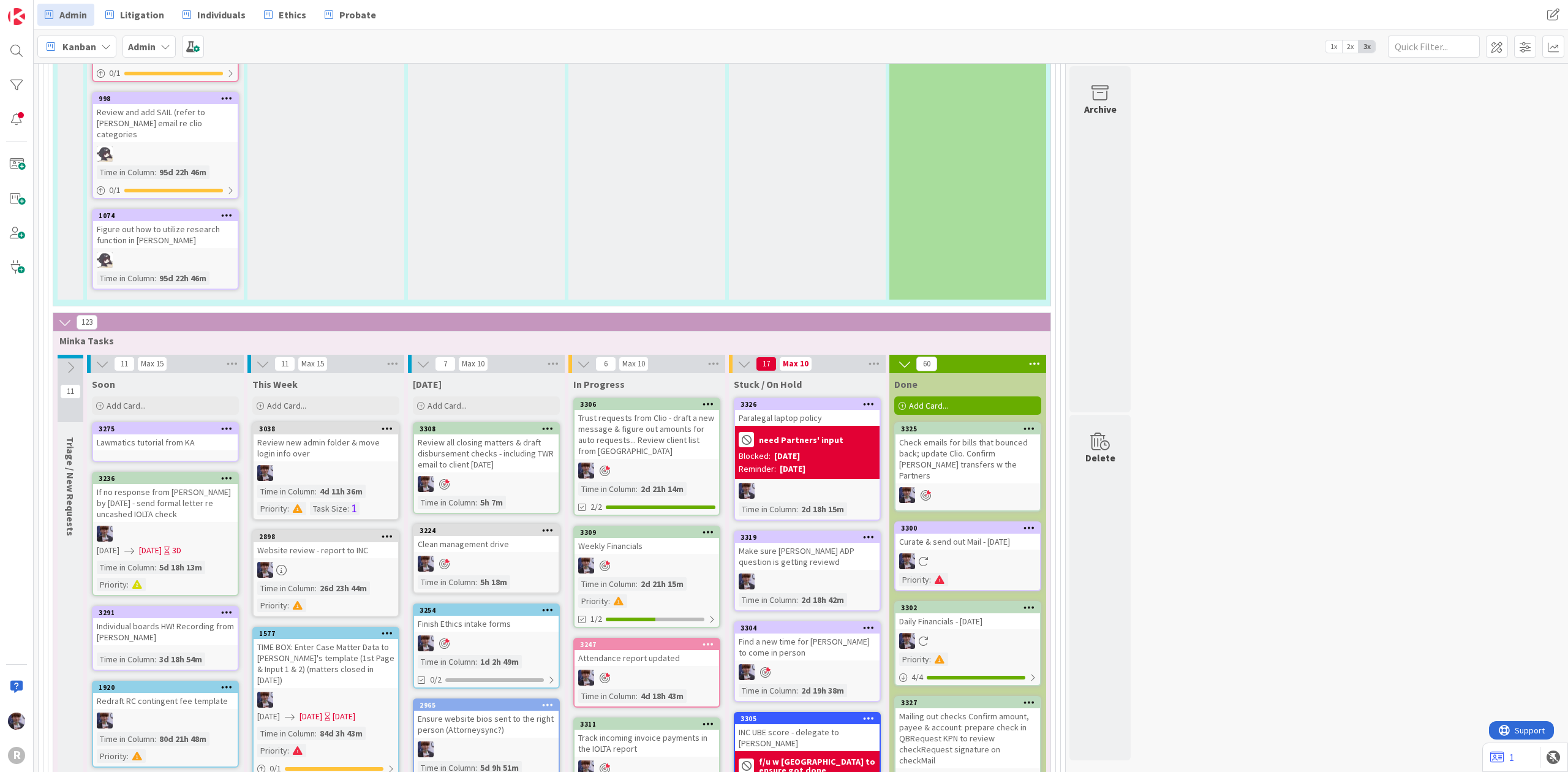
scroll to position [2014, 0]
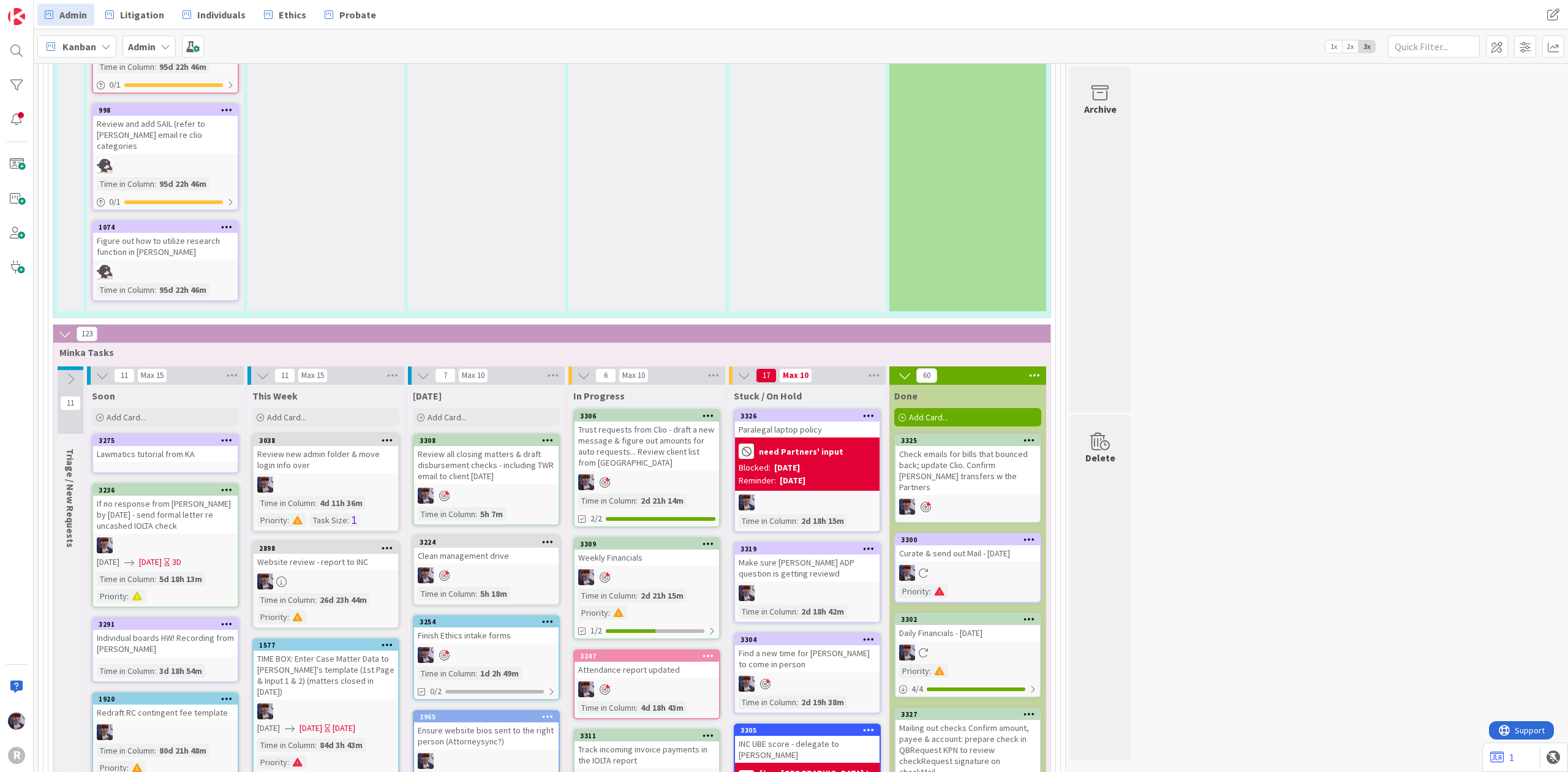
drag, startPoint x: 643, startPoint y: 129, endPoint x: 643, endPoint y: 118, distance: 11.0
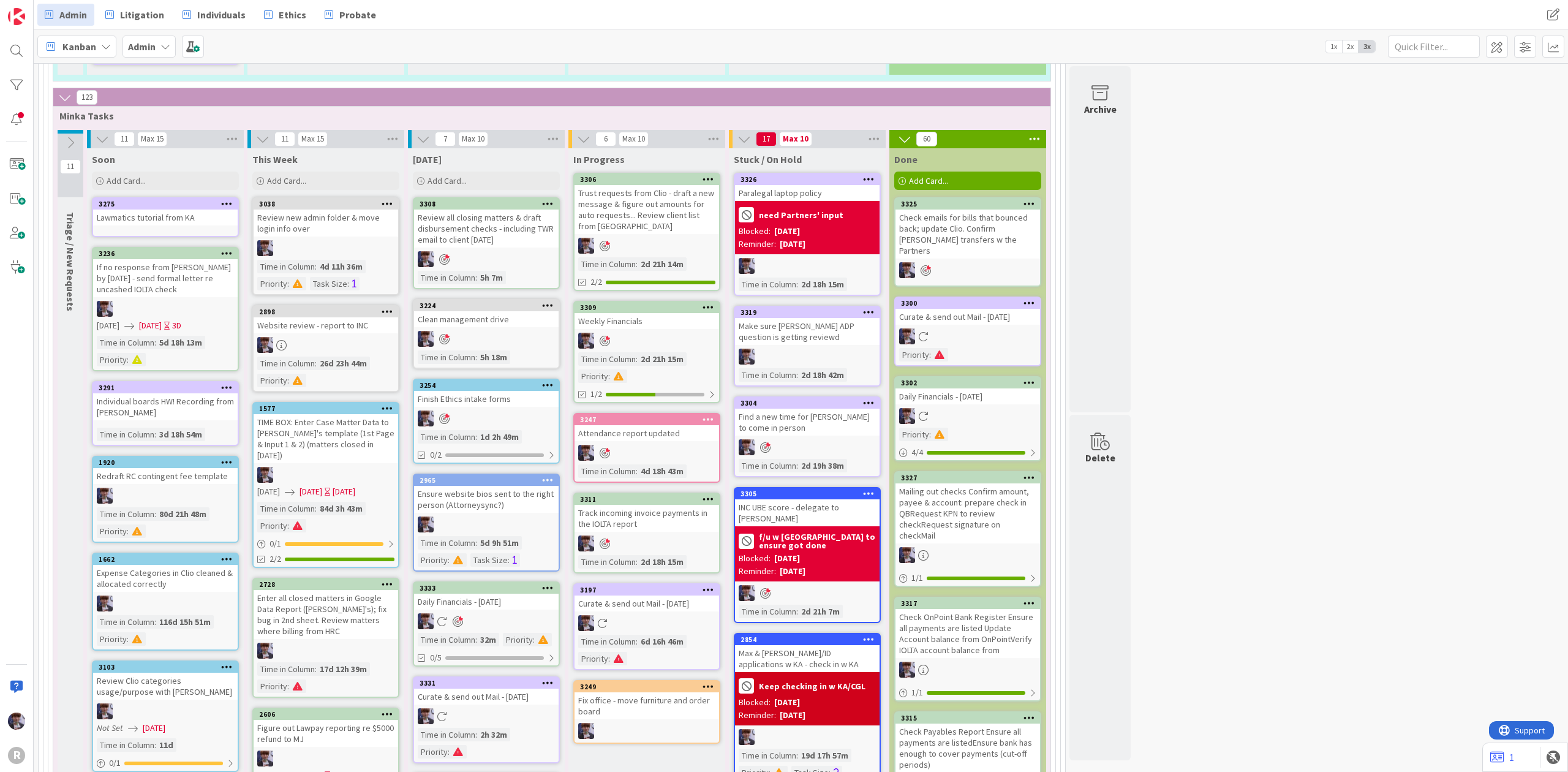
scroll to position [2341, 0]
